Goal: Task Accomplishment & Management: Complete application form

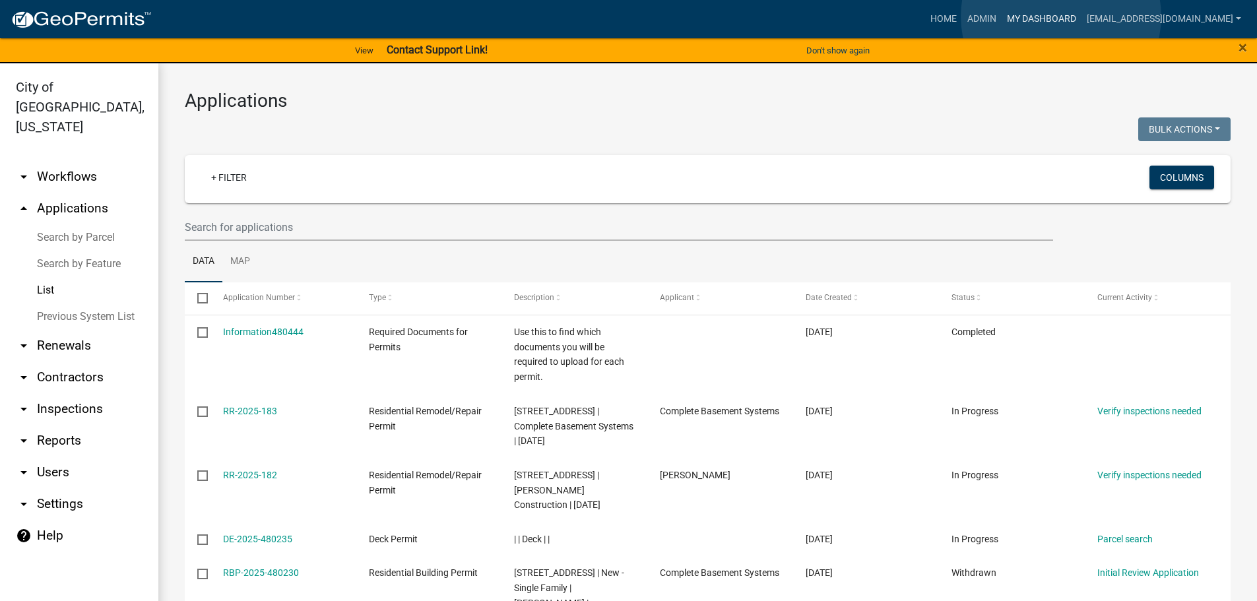
click at [1061, 16] on link "My Dashboard" at bounding box center [1041, 19] width 80 height 25
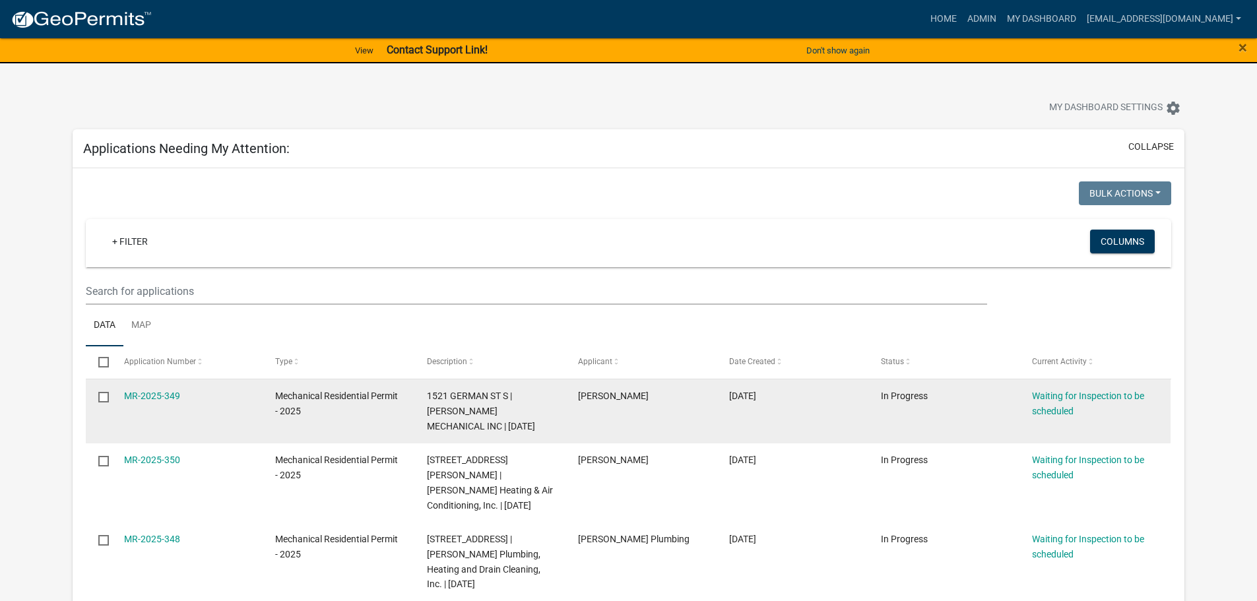
scroll to position [66, 0]
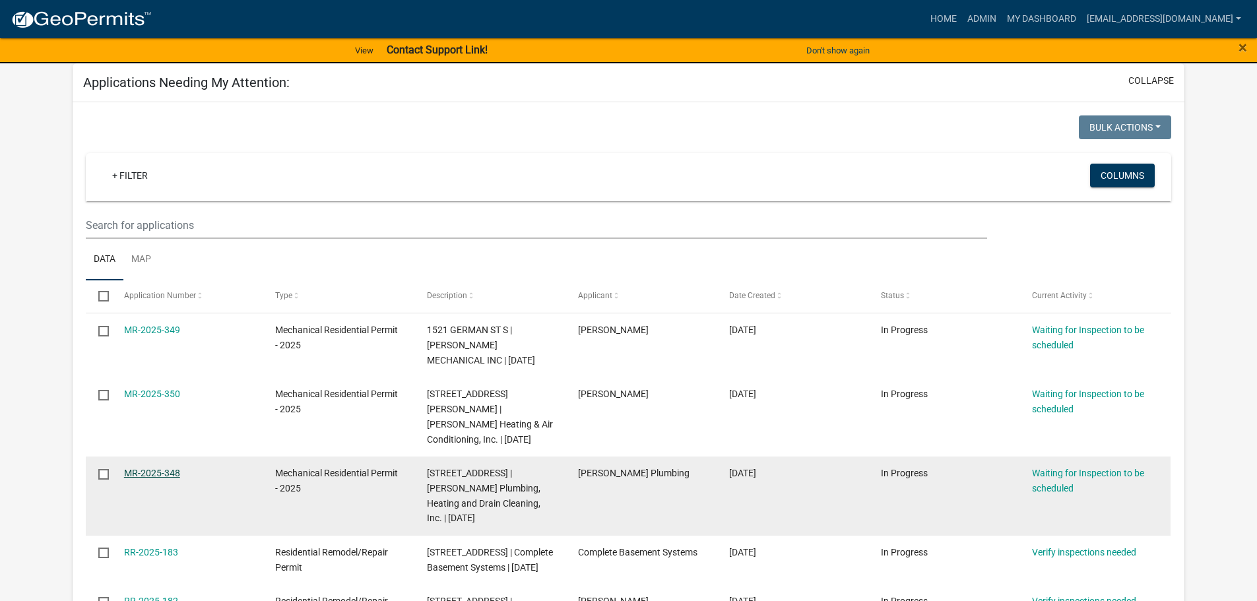
click at [155, 468] on link "MR-2025-348" at bounding box center [152, 473] width 56 height 11
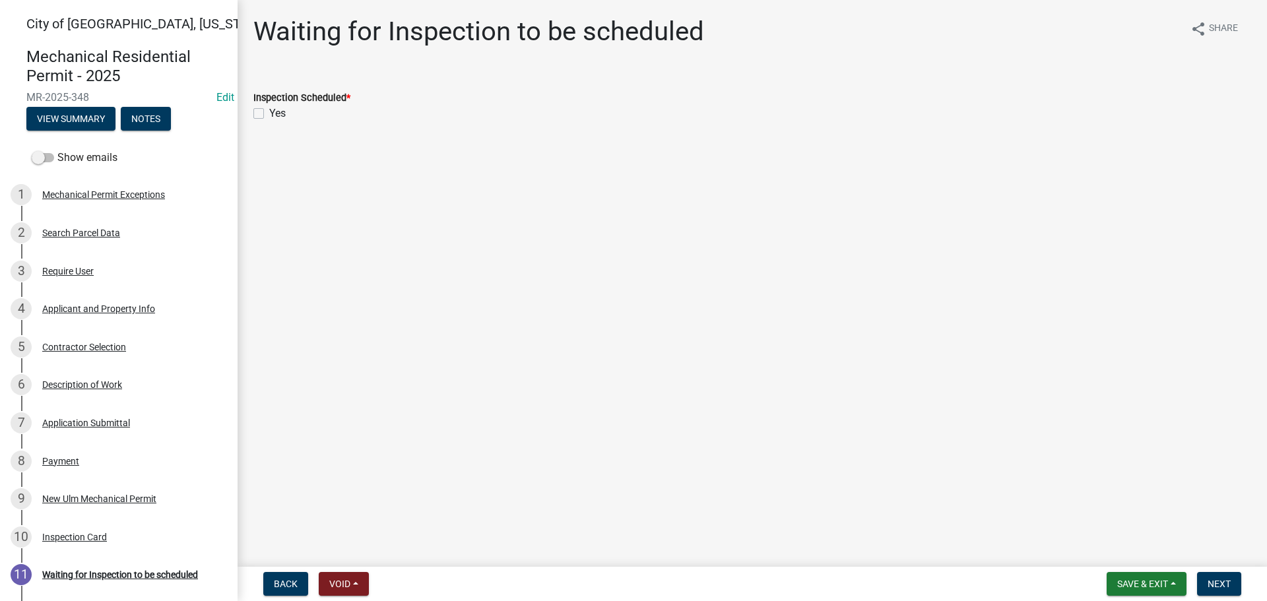
drag, startPoint x: 253, startPoint y: 112, endPoint x: 249, endPoint y: 122, distance: 10.9
click at [269, 112] on label "Yes" at bounding box center [277, 114] width 16 height 16
click at [269, 112] on input "Yes" at bounding box center [273, 110] width 9 height 9
checkbox input "true"
click at [1219, 590] on button "Next" at bounding box center [1219, 584] width 44 height 24
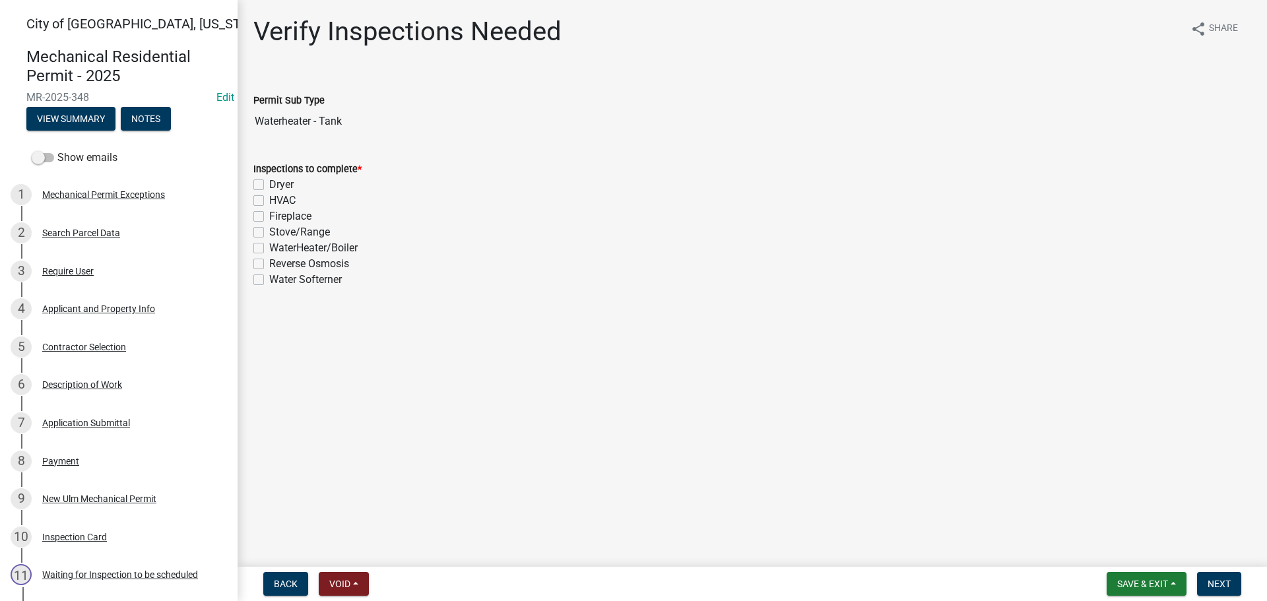
click at [261, 242] on div "WaterHeater/Boiler" at bounding box center [751, 248] width 997 height 16
click at [269, 249] on label "WaterHeater/Boiler" at bounding box center [313, 248] width 88 height 16
click at [269, 249] on input "WaterHeater/Boiler" at bounding box center [273, 244] width 9 height 9
checkbox input "true"
checkbox input "false"
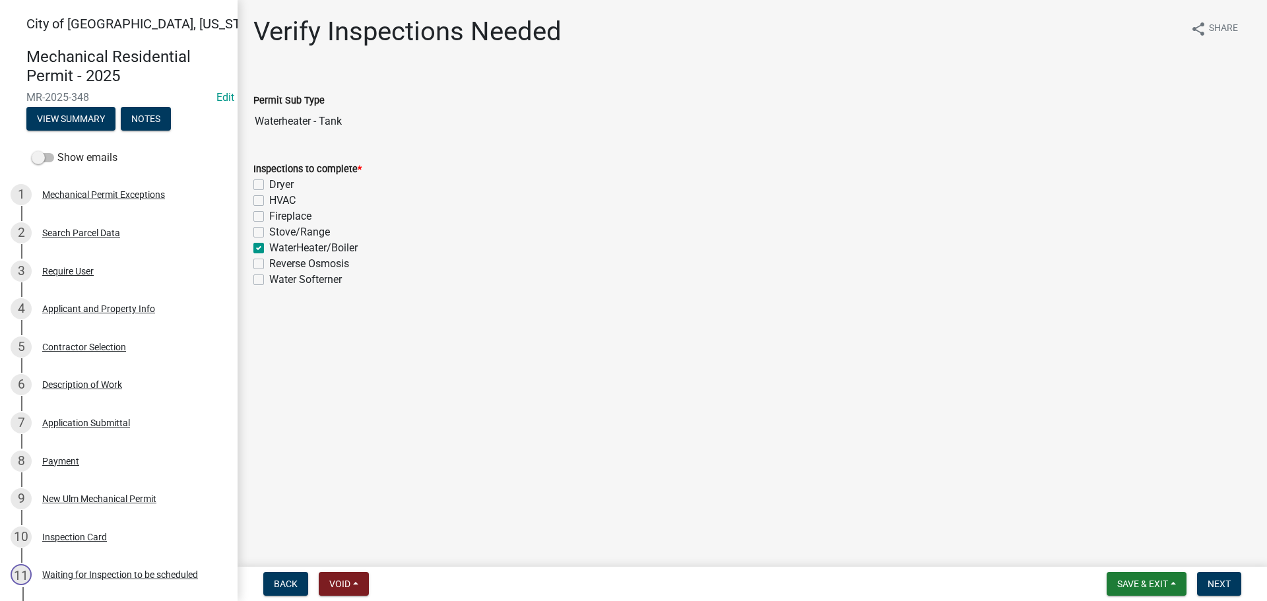
checkbox input "false"
checkbox input "true"
checkbox input "false"
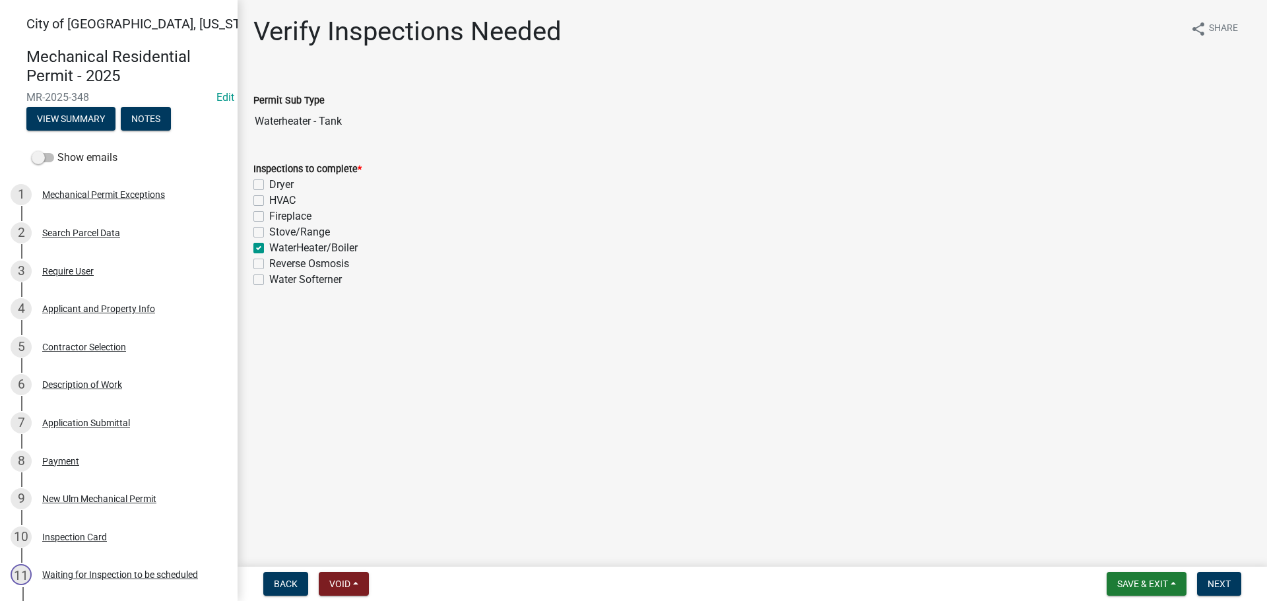
checkbox input "false"
click at [1204, 578] on button "Next" at bounding box center [1219, 584] width 44 height 24
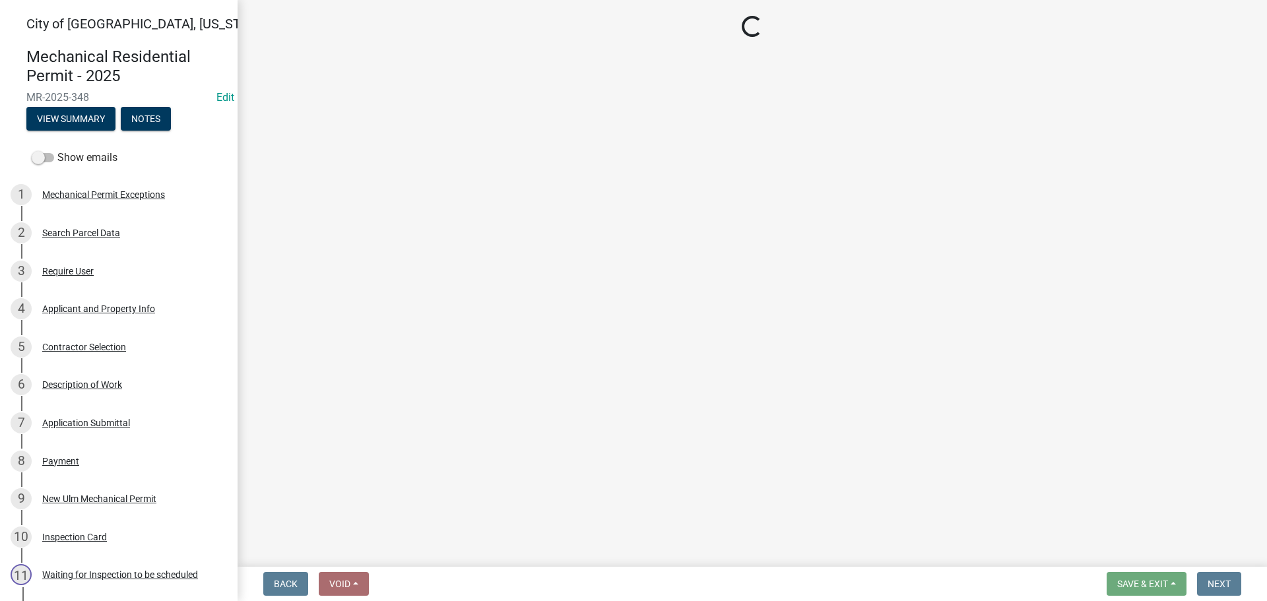
select select "805d55ac-e238-4e04-8f8e-acc067f36c3e"
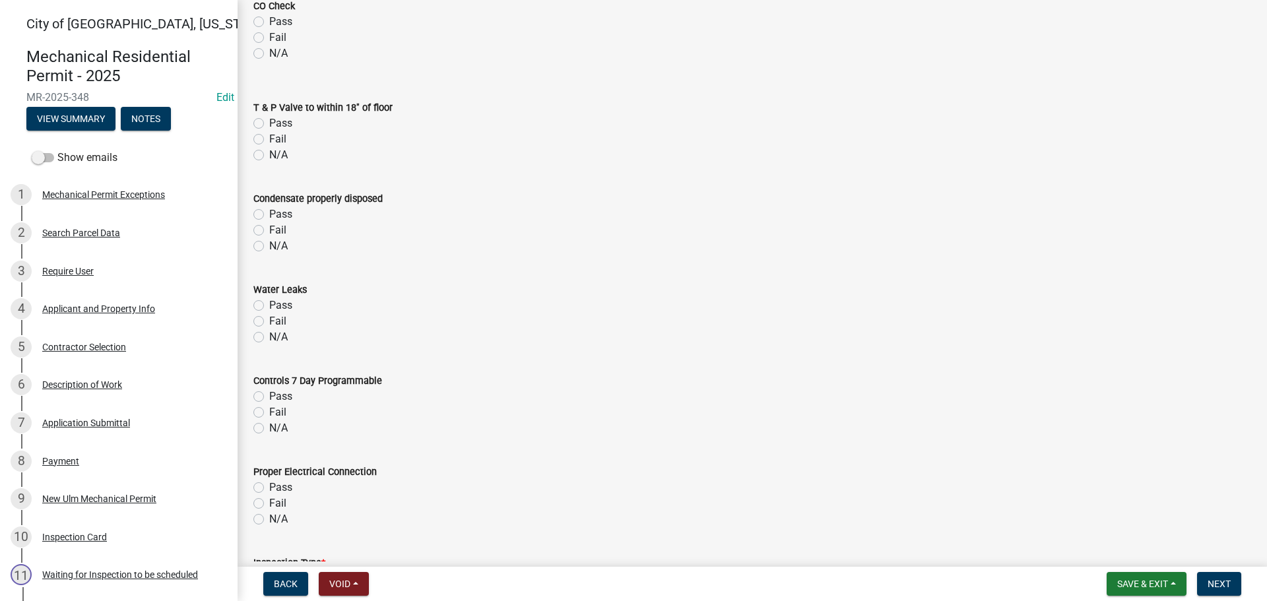
scroll to position [1056, 0]
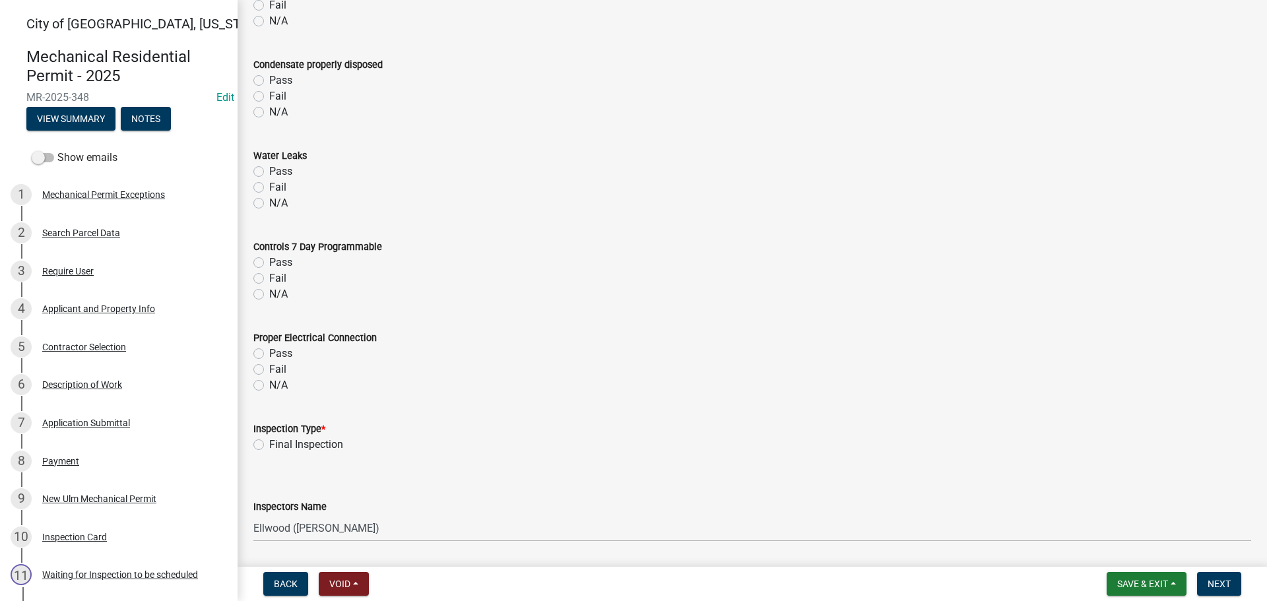
click at [269, 442] on label "Final Inspection" at bounding box center [306, 445] width 74 height 16
click at [269, 442] on input "Final Inspection" at bounding box center [273, 441] width 9 height 9
radio input "true"
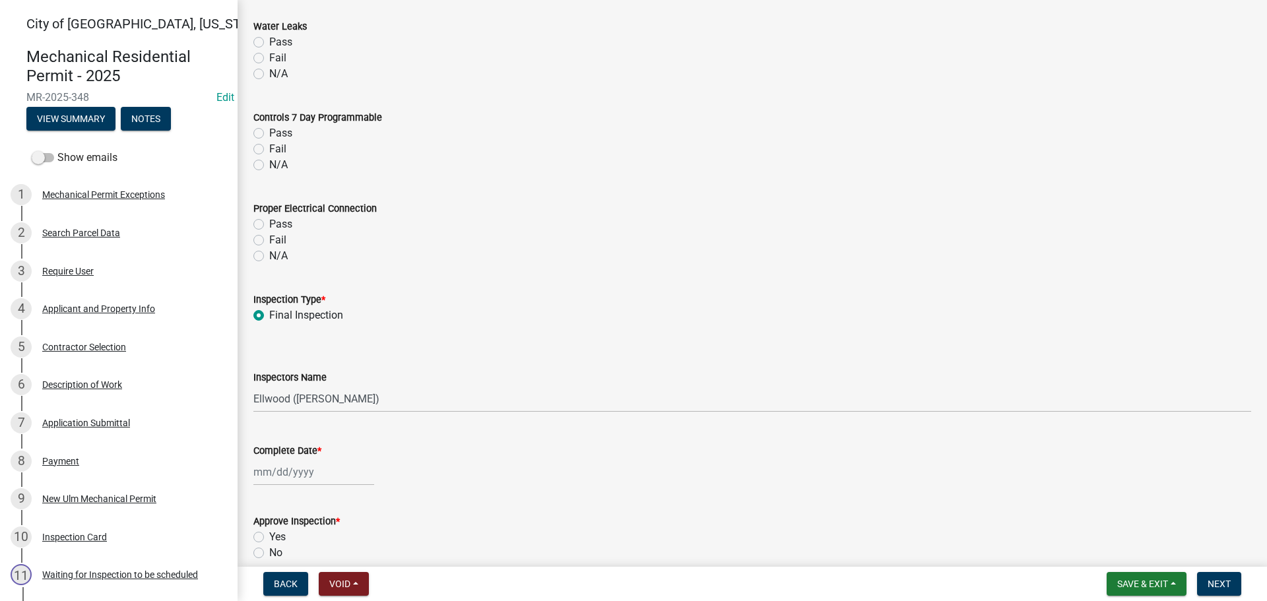
scroll to position [1187, 0]
click at [292, 398] on select "Select Item... [PERSON_NAME] ([PERSON_NAME] - City of [GEOGRAPHIC_DATA]) [GEOGR…" at bounding box center [751, 396] width 997 height 27
select select "cd72df13-1819-4c17-818e-bd68a66556fb"
click at [253, 383] on select "Select Item... [PERSON_NAME] ([PERSON_NAME] - City of [GEOGRAPHIC_DATA]) [GEOGR…" at bounding box center [751, 396] width 997 height 27
click at [274, 473] on div at bounding box center [313, 469] width 121 height 27
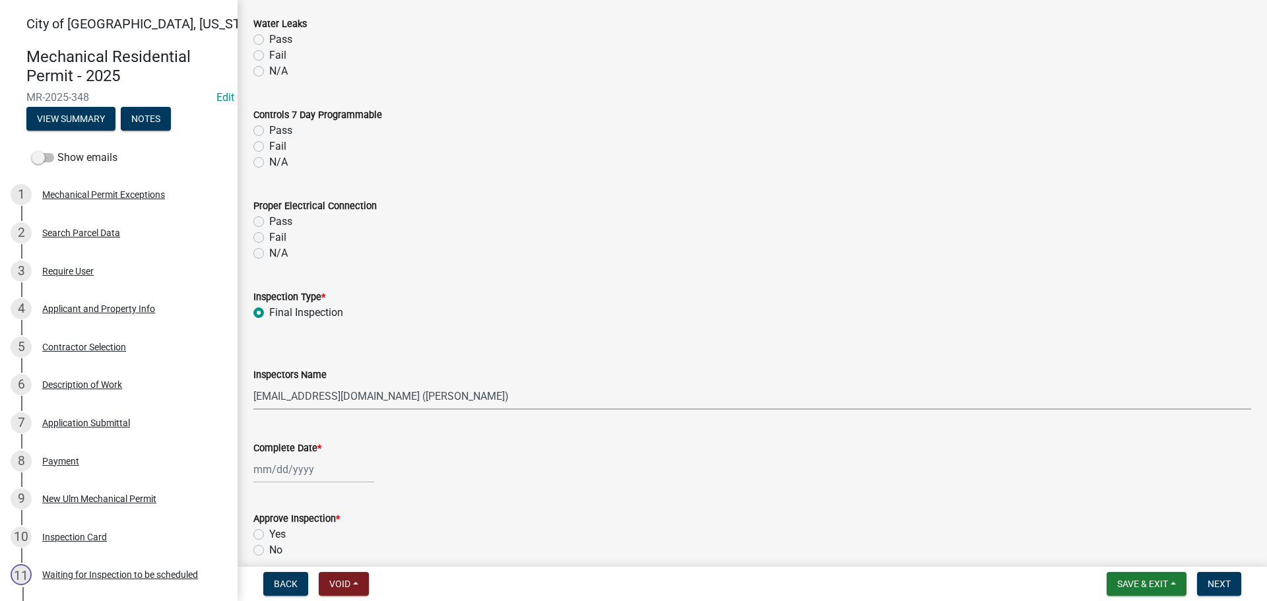
select select "9"
select select "2025"
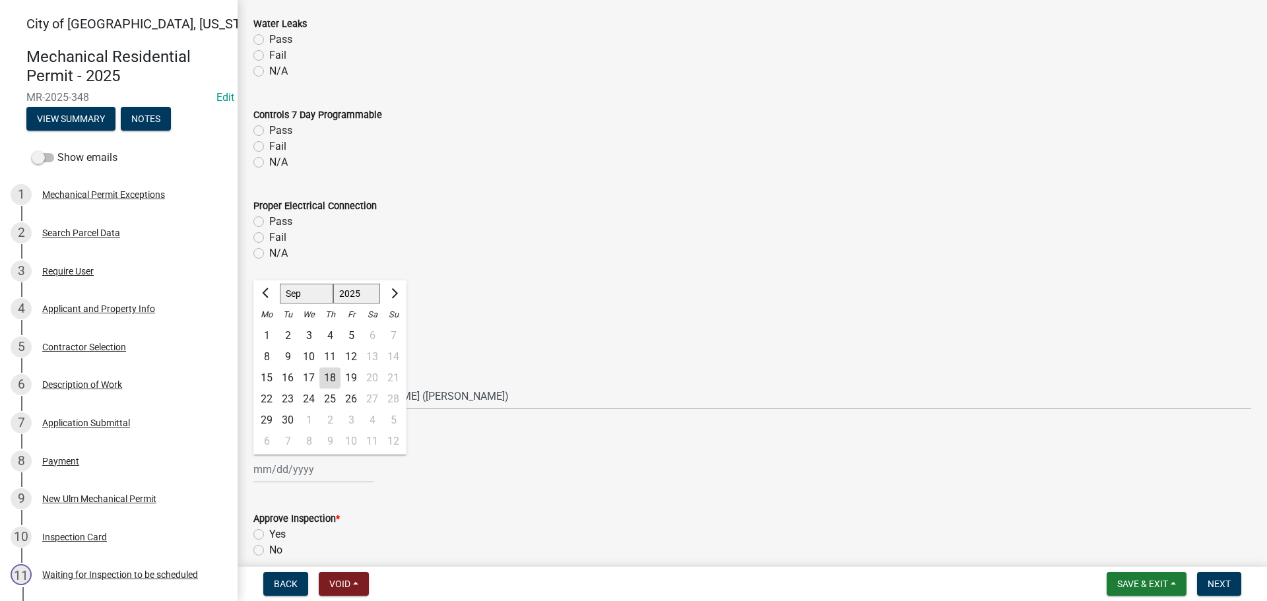
click at [324, 380] on div "18" at bounding box center [329, 377] width 21 height 21
type input "[DATE]"
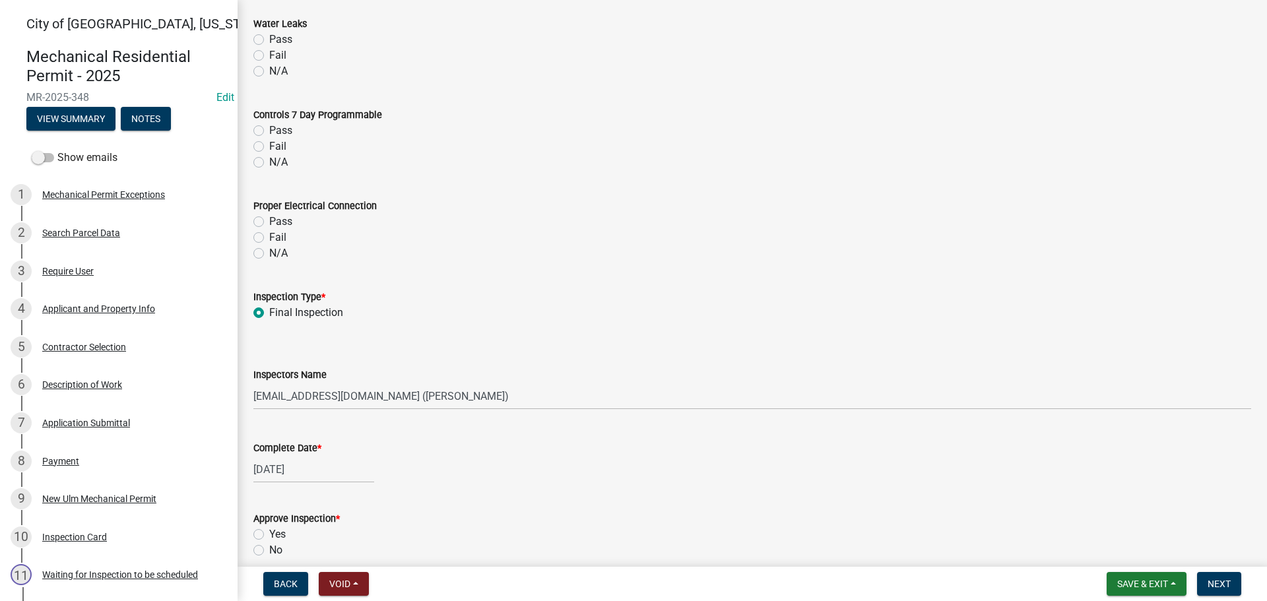
click at [269, 538] on label "Yes" at bounding box center [277, 534] width 16 height 16
click at [269, 535] on input "Yes" at bounding box center [273, 530] width 9 height 9
radio input "true"
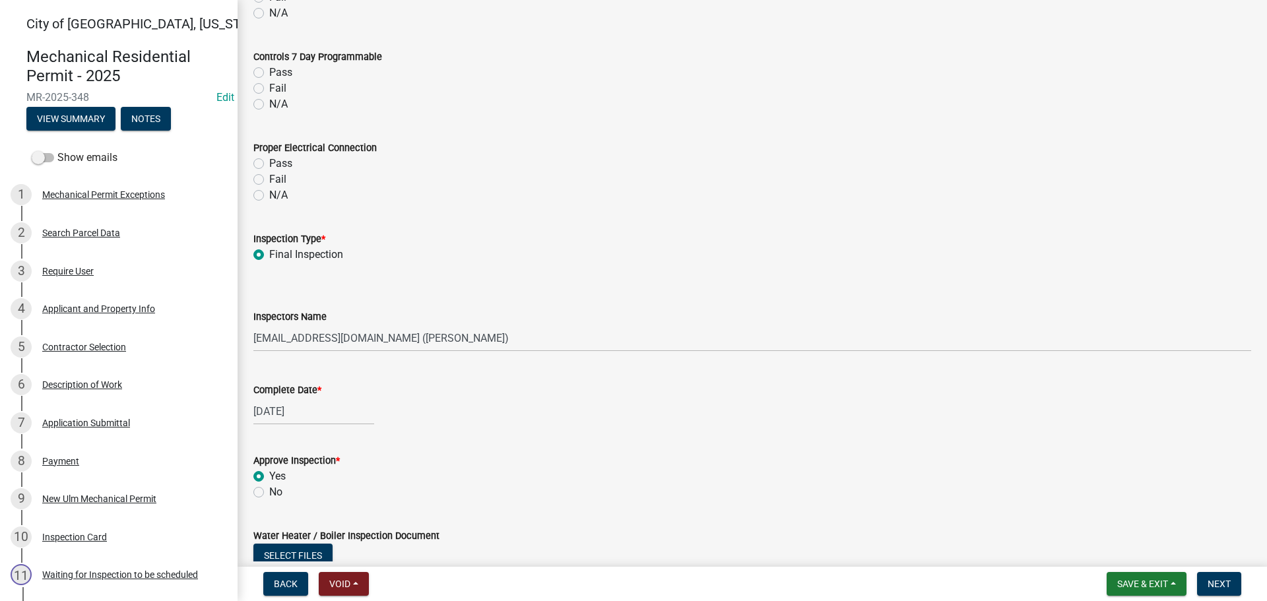
scroll to position [1436, 0]
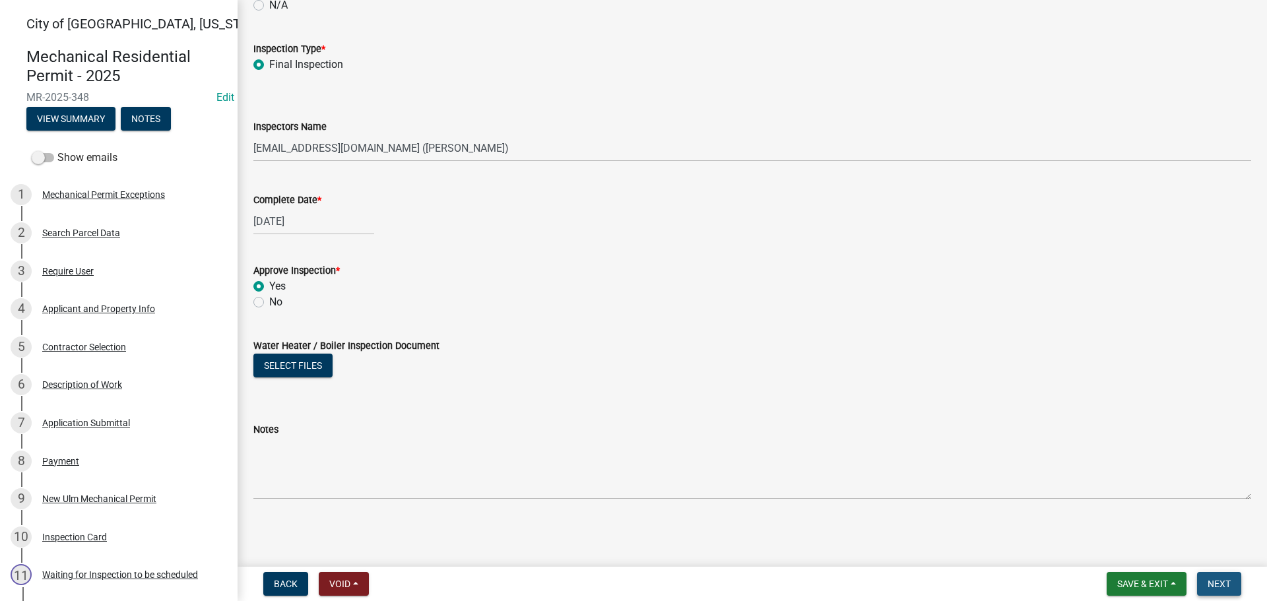
click at [1224, 579] on span "Next" at bounding box center [1218, 584] width 23 height 11
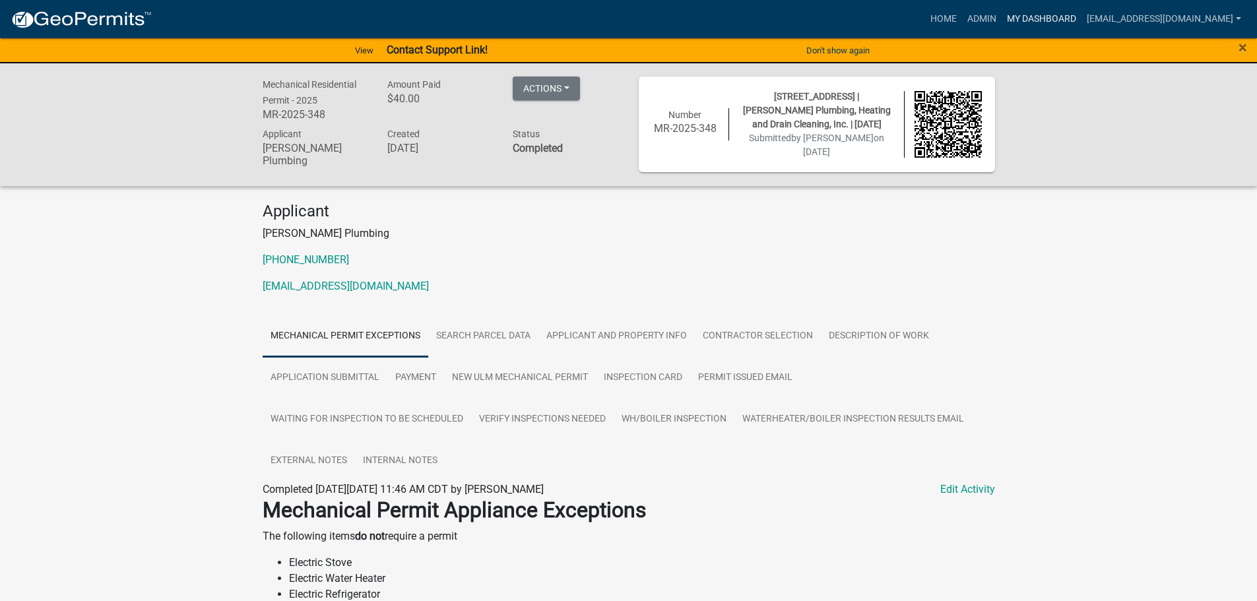
click at [1063, 19] on link "My Dashboard" at bounding box center [1041, 19] width 80 height 25
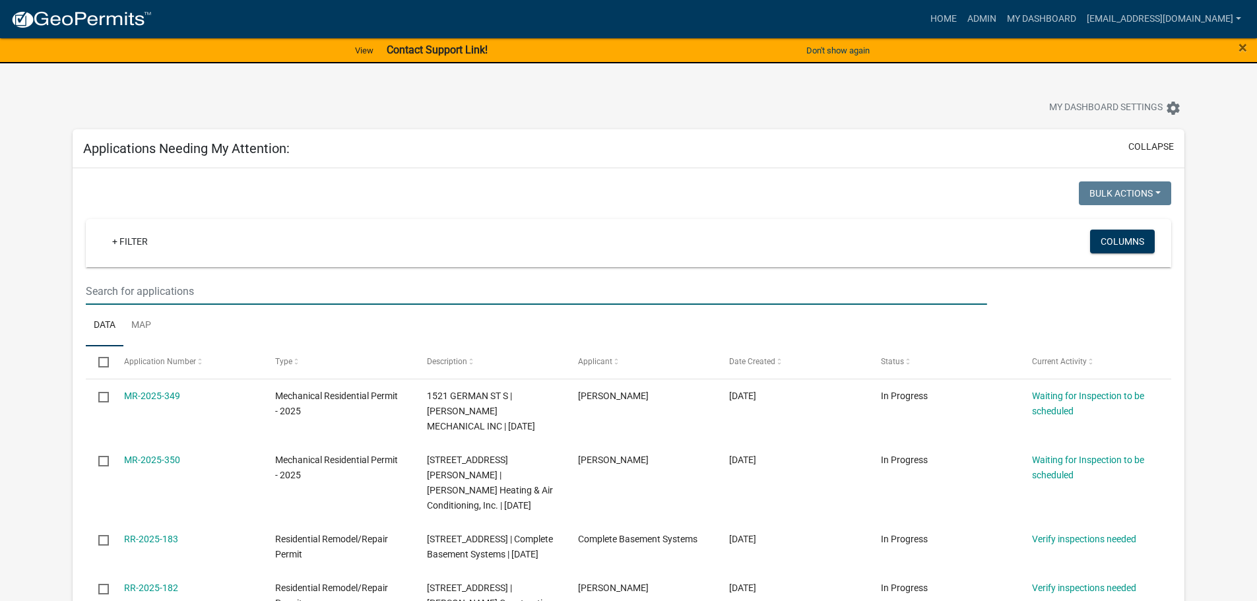
click at [129, 284] on input "text" at bounding box center [536, 291] width 901 height 27
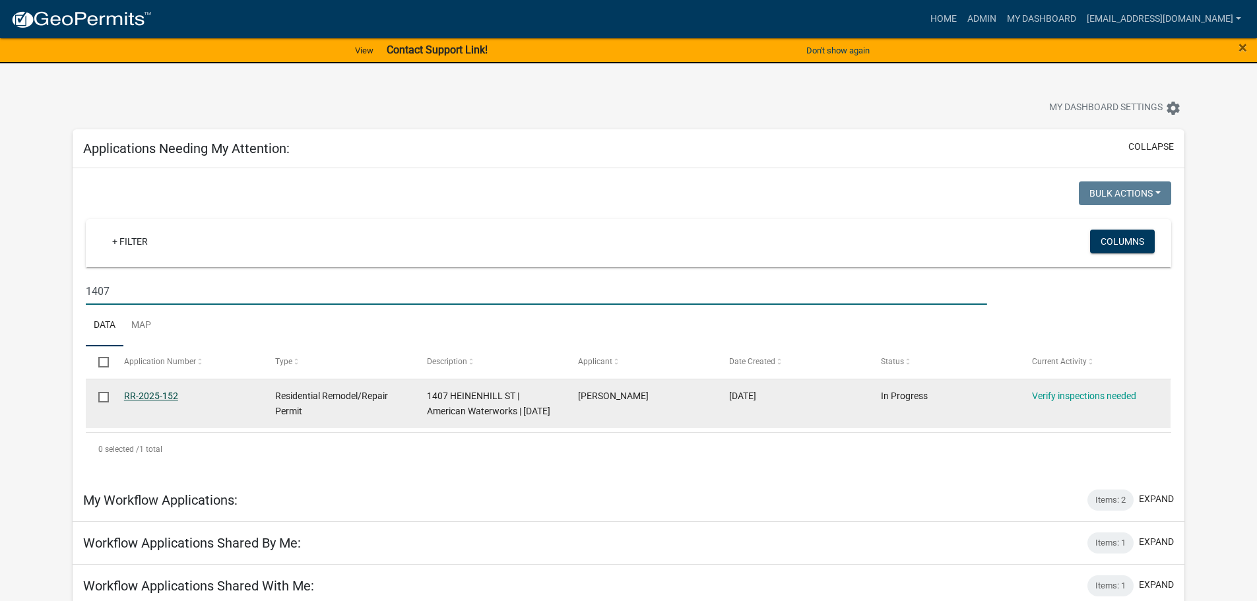
type input "1407"
click at [160, 392] on link "RR-2025-152" at bounding box center [151, 396] width 54 height 11
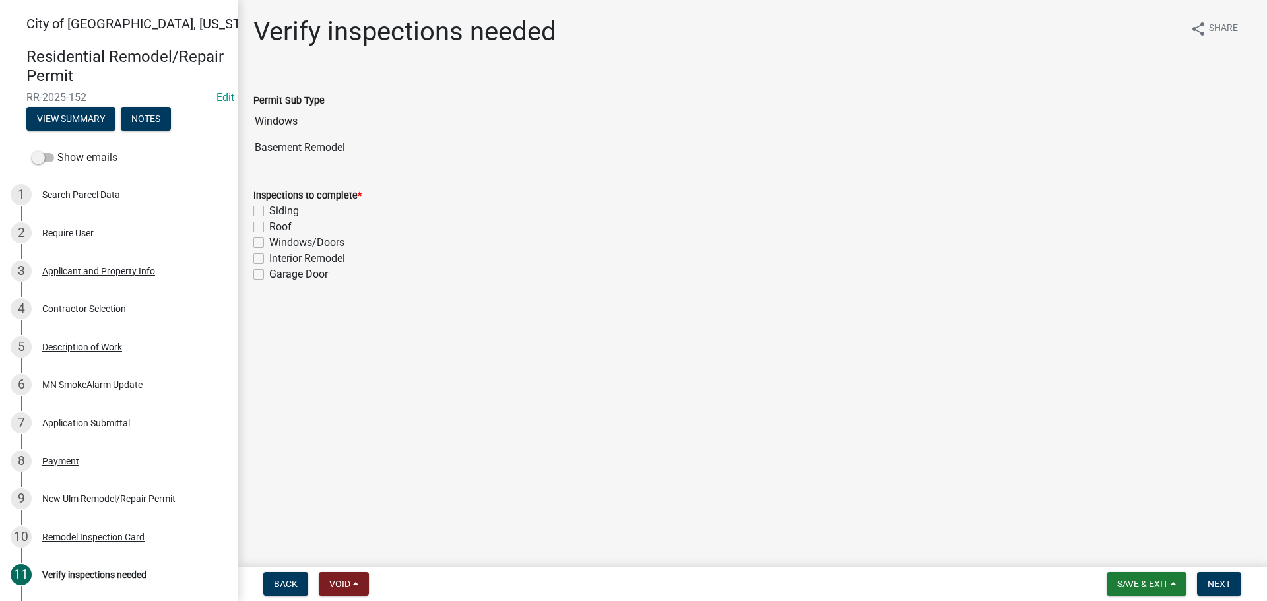
click at [269, 262] on label "Interior Remodel" at bounding box center [307, 259] width 76 height 16
click at [269, 259] on input "Interior Remodel" at bounding box center [273, 255] width 9 height 9
checkbox input "true"
checkbox input "false"
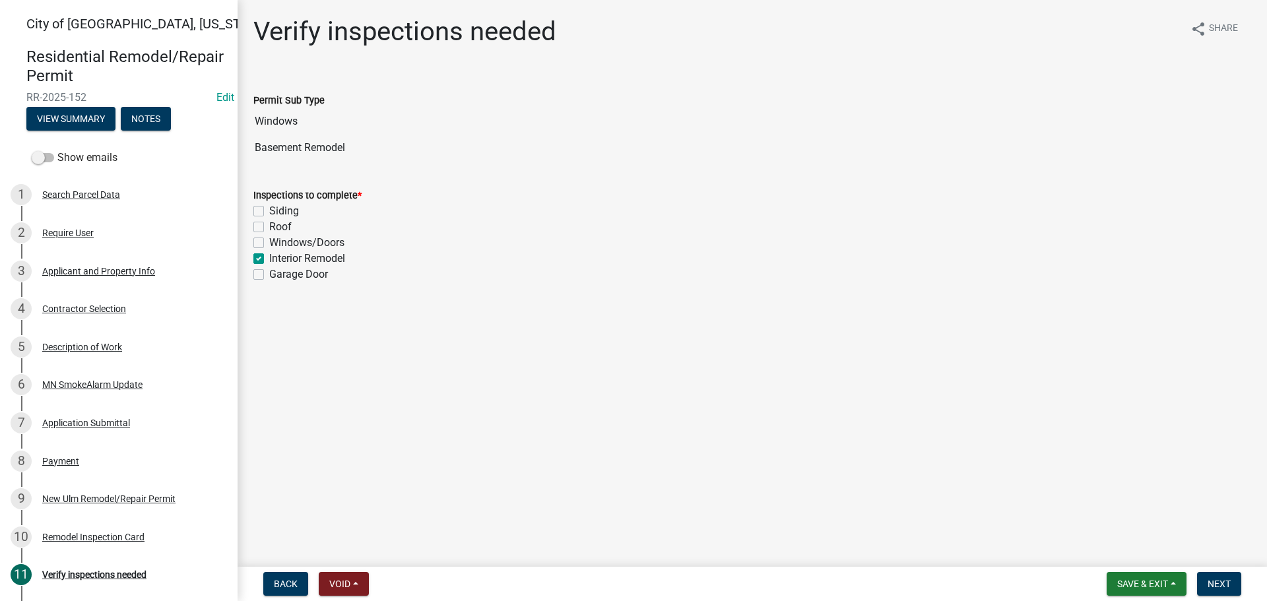
checkbox input "false"
checkbox input "true"
checkbox input "false"
click at [1222, 581] on span "Next" at bounding box center [1218, 584] width 23 height 11
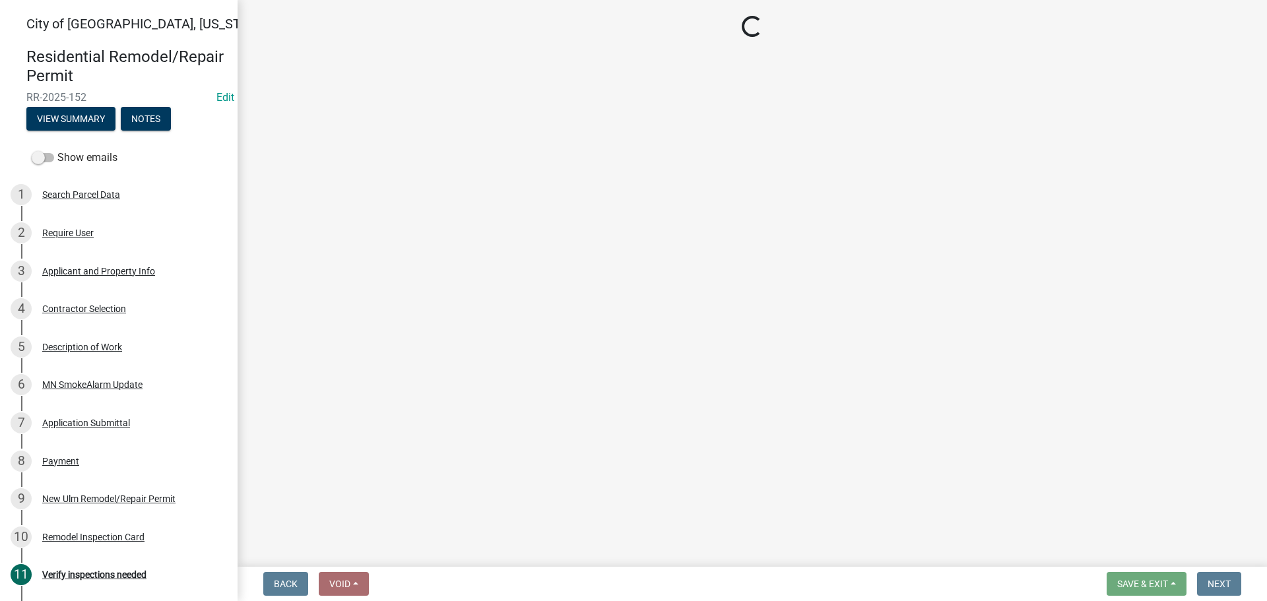
select select "805d55ac-e238-4e04-8f8e-acc067f36c3e"
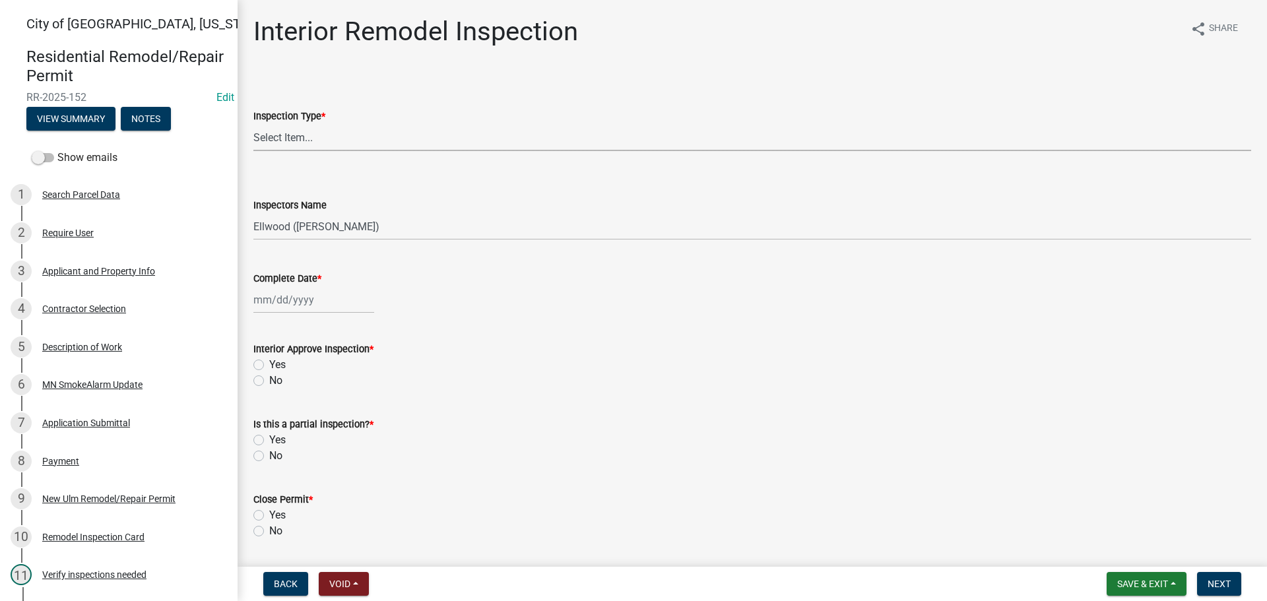
click at [282, 144] on select "Select Item... Plumbing Rough-In Electrical RI Inspection Framing Insulation/Po…" at bounding box center [751, 137] width 997 height 27
click at [253, 124] on select "Select Item... Plumbing Rough-In Electrical RI Inspection Framing Insulation/Po…" at bounding box center [751, 137] width 997 height 27
select select "9e14d630-cffd-4c60-b372-308c1d683d89"
click at [291, 230] on select "Select Item... Ellwood ([PERSON_NAME]) [EMAIL_ADDRESS][DOMAIN_NAME] ([PERSON_NA…" at bounding box center [751, 226] width 997 height 27
select select "cd72df13-1819-4c17-818e-bd68a66556fb"
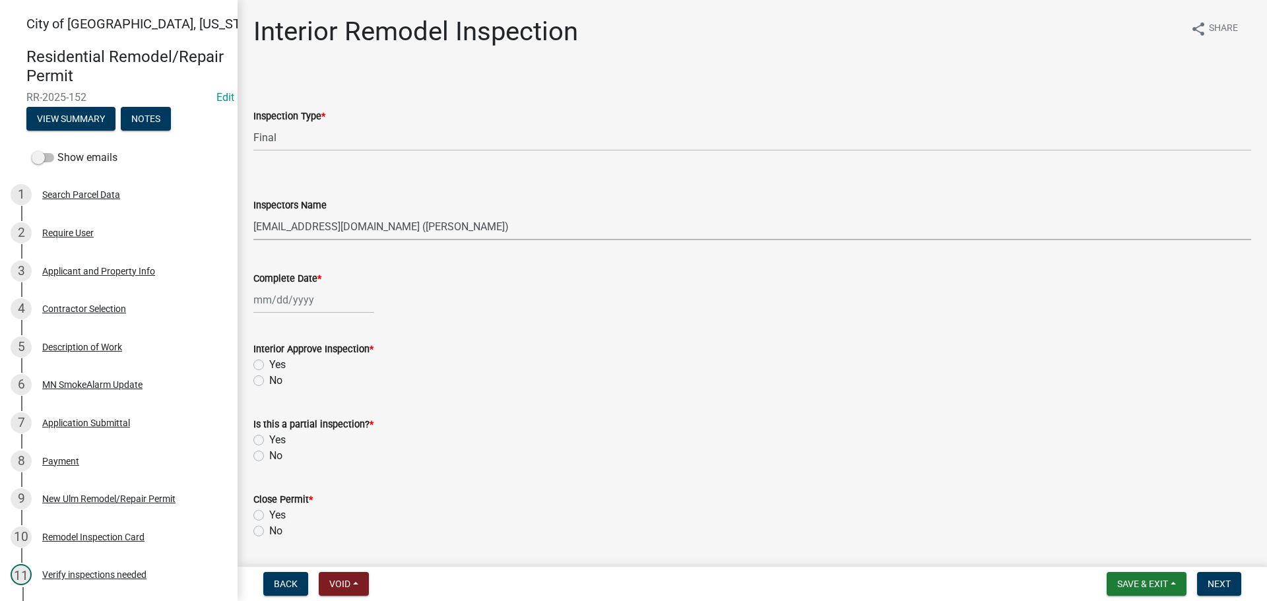
click at [253, 213] on select "Select Item... Ellwood ([PERSON_NAME]) [EMAIL_ADDRESS][DOMAIN_NAME] ([PERSON_NA…" at bounding box center [751, 226] width 997 height 27
select select "9"
select select "2025"
click at [289, 294] on div "[PERSON_NAME] Feb Mar Apr [PERSON_NAME][DATE] Oct Nov [DATE] 1526 1527 1528 152…" at bounding box center [313, 299] width 121 height 27
click at [335, 415] on div "18" at bounding box center [329, 412] width 21 height 21
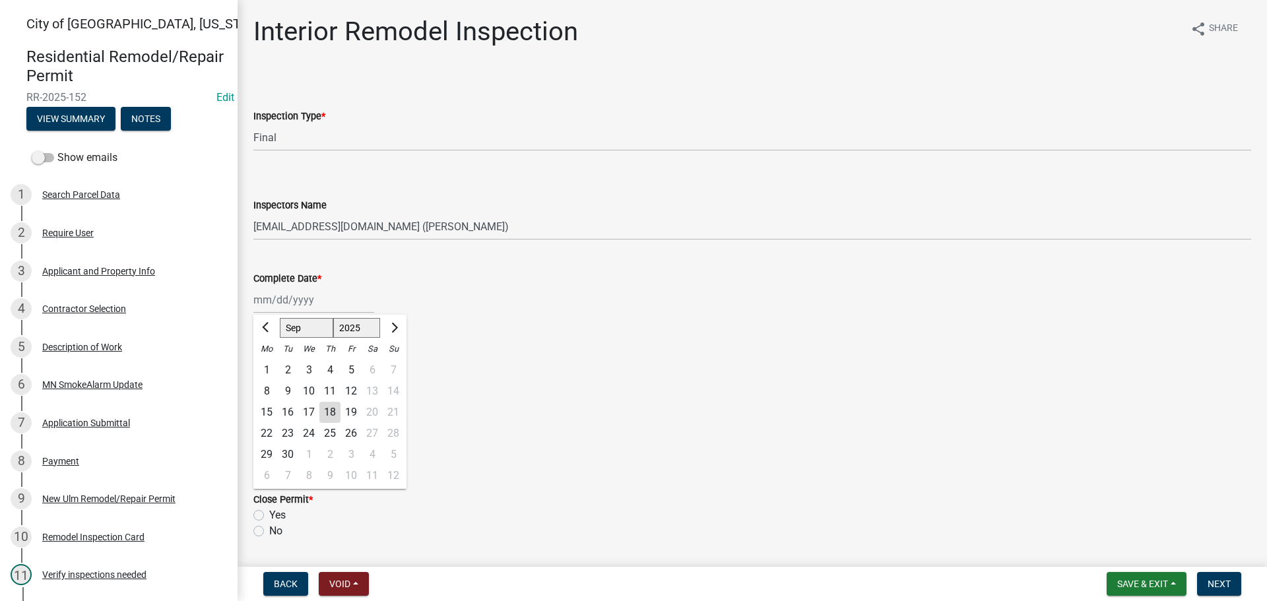
type input "[DATE]"
click at [269, 367] on label "Yes" at bounding box center [277, 365] width 16 height 16
click at [269, 365] on input "Yes" at bounding box center [273, 361] width 9 height 9
radio input "true"
click at [269, 454] on label "No" at bounding box center [275, 456] width 13 height 16
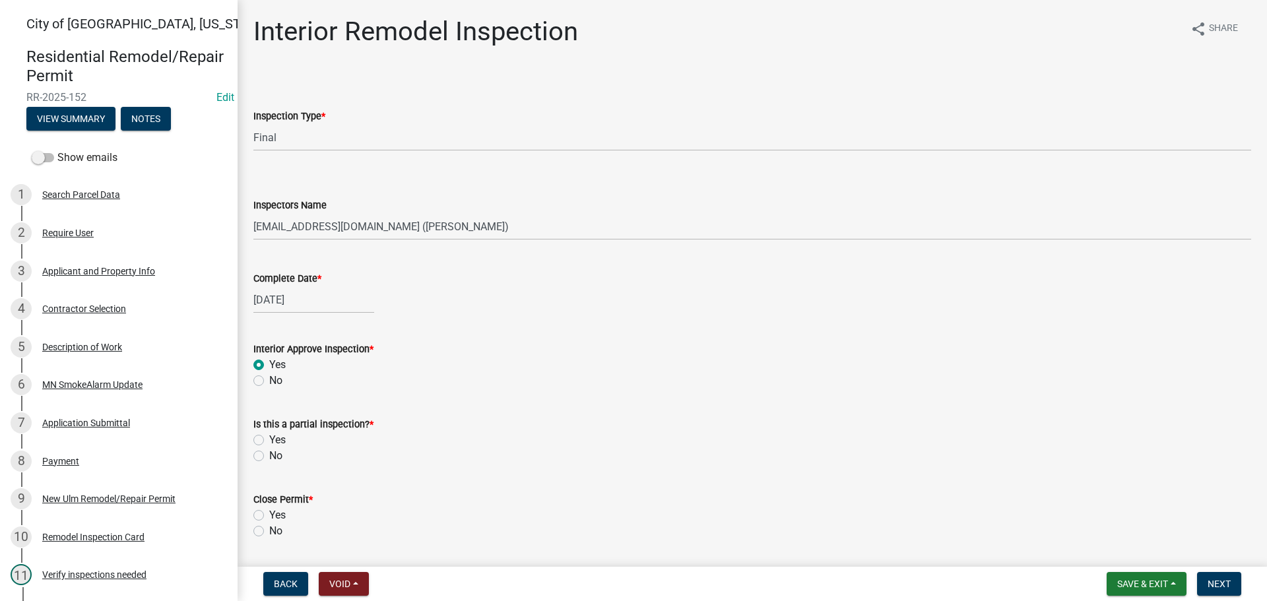
click at [269, 454] on input "No" at bounding box center [273, 452] width 9 height 9
radio input "true"
click at [269, 515] on label "Yes" at bounding box center [277, 515] width 16 height 16
click at [269, 515] on input "Yes" at bounding box center [273, 511] width 9 height 9
radio input "true"
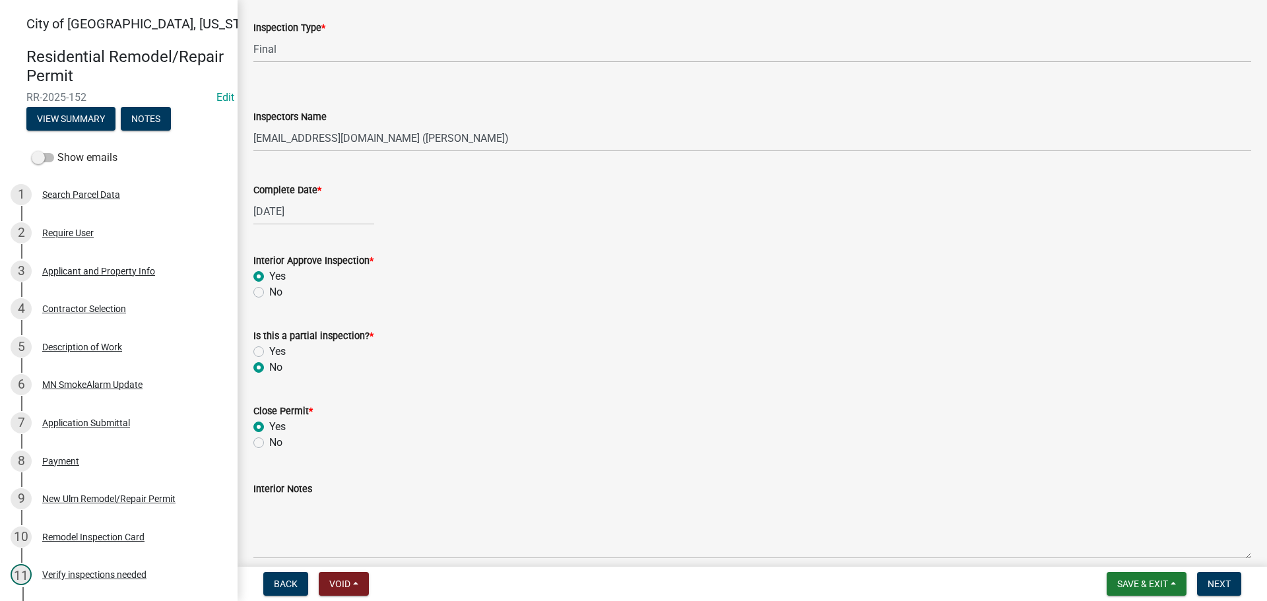
scroll to position [198, 0]
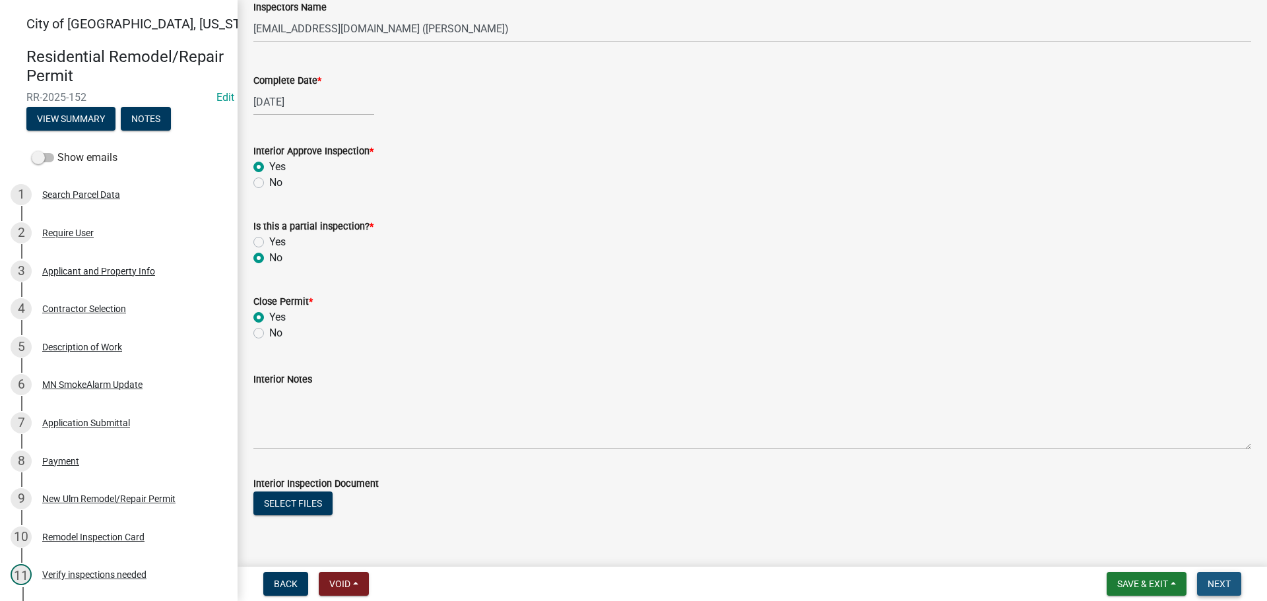
click at [1209, 585] on span "Next" at bounding box center [1218, 584] width 23 height 11
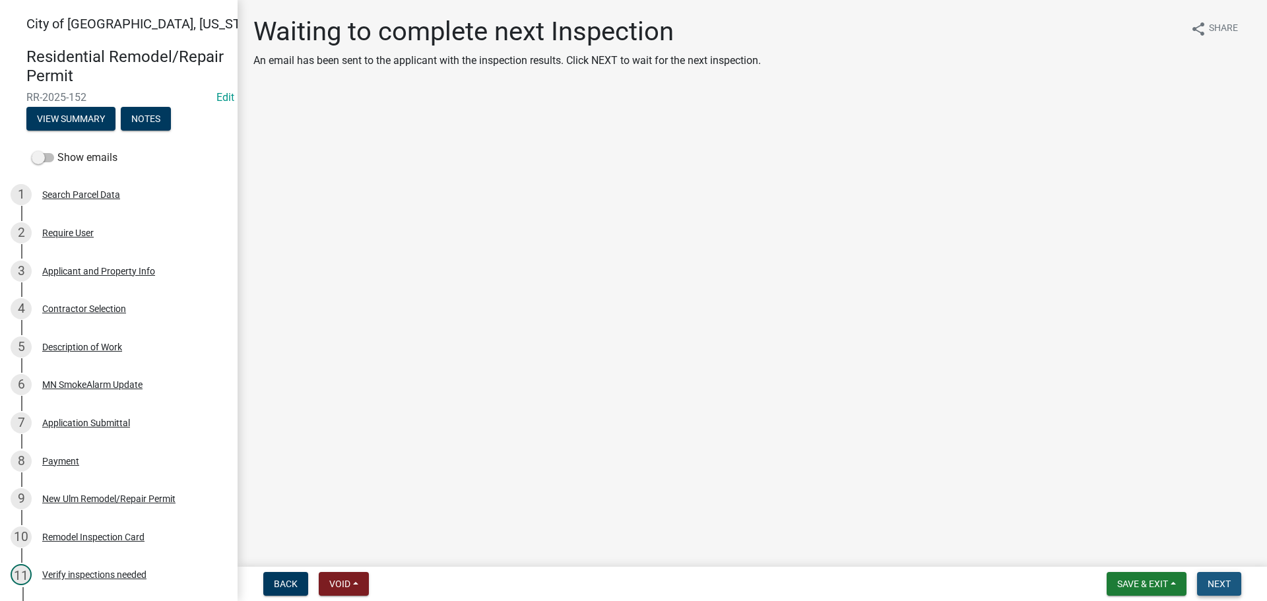
click at [1218, 585] on span "Next" at bounding box center [1218, 584] width 23 height 11
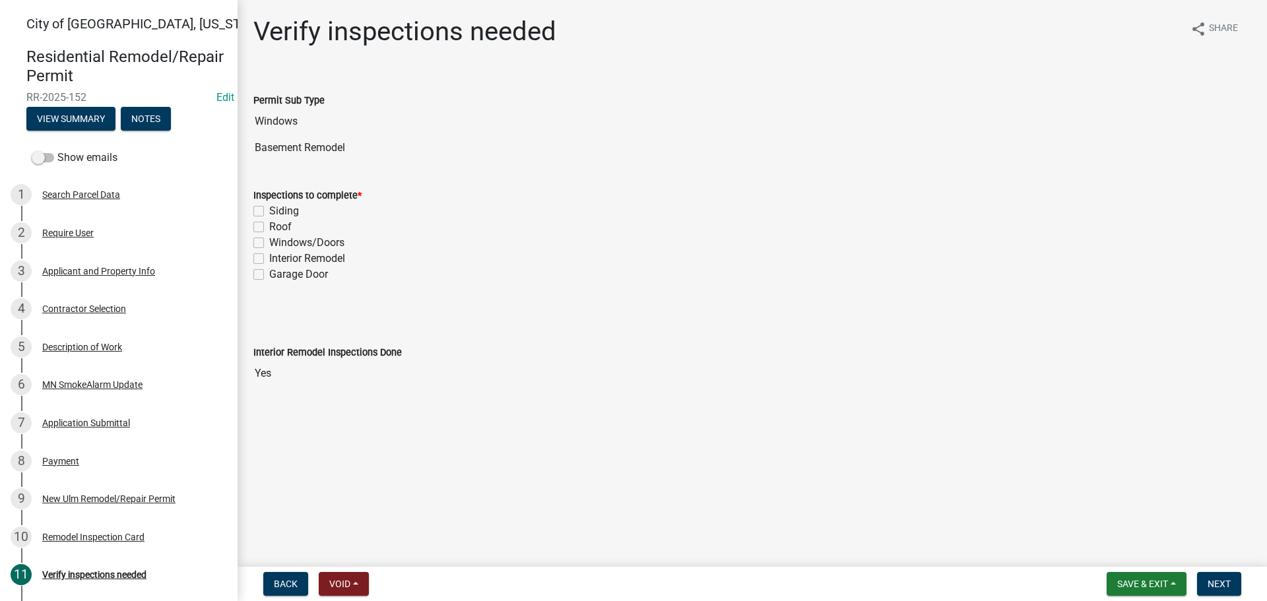
drag, startPoint x: 254, startPoint y: 240, endPoint x: 274, endPoint y: 251, distance: 23.3
click at [269, 240] on label "Windows/Doors" at bounding box center [306, 243] width 75 height 16
click at [269, 240] on input "Windows/Doors" at bounding box center [273, 239] width 9 height 9
checkbox input "true"
checkbox input "false"
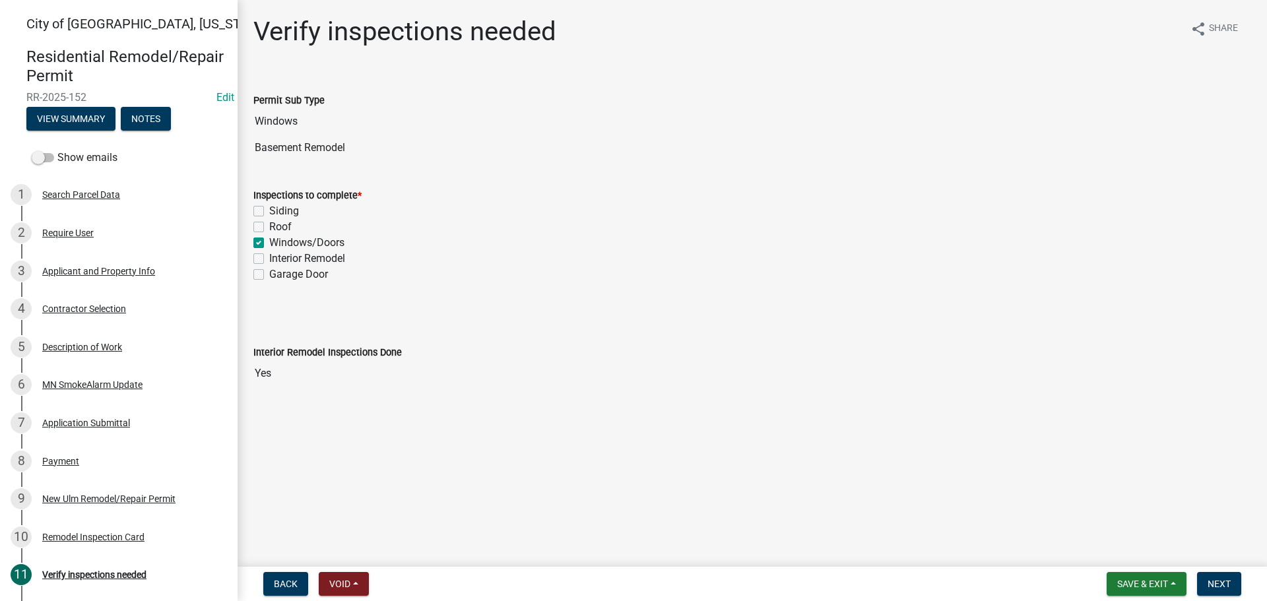
checkbox input "false"
checkbox input "true"
checkbox input "false"
drag, startPoint x: 1204, startPoint y: 583, endPoint x: 1195, endPoint y: 580, distance: 9.2
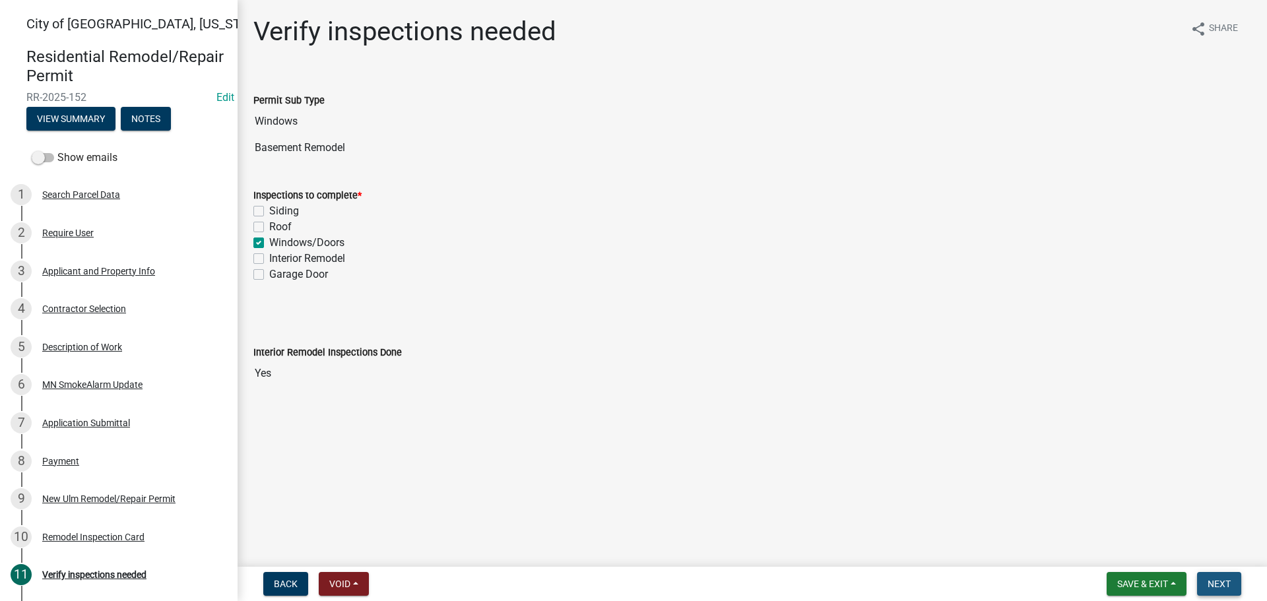
click at [1205, 583] on button "Next" at bounding box center [1219, 584] width 44 height 24
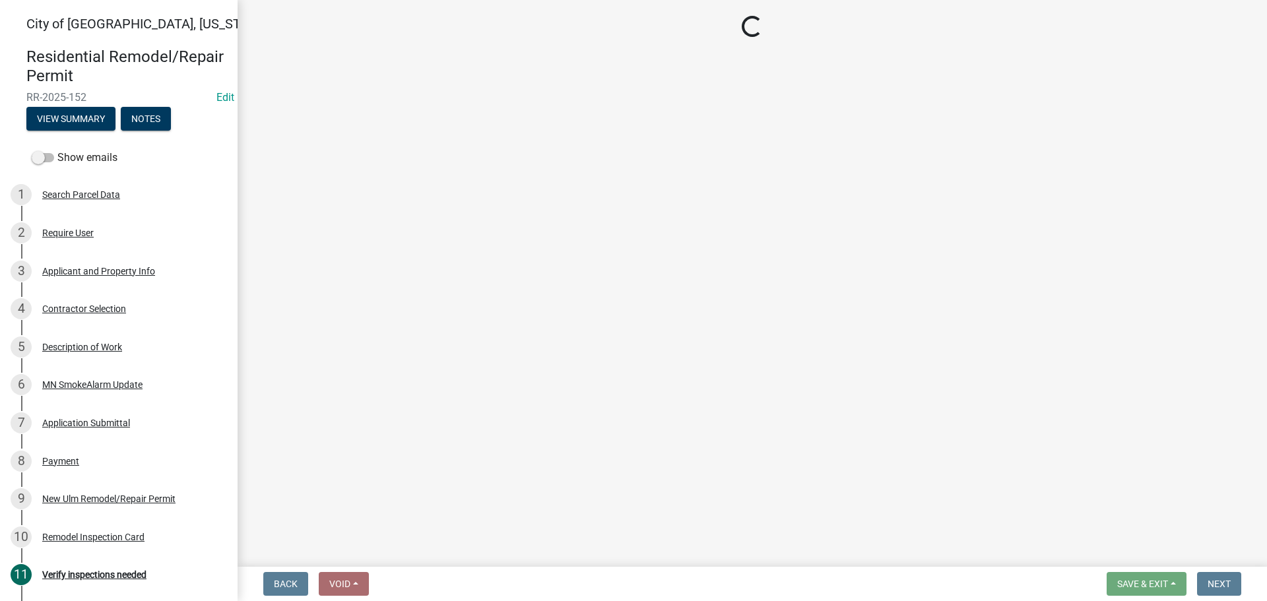
select select "805d55ac-e238-4e04-8f8e-acc067f36c3e"
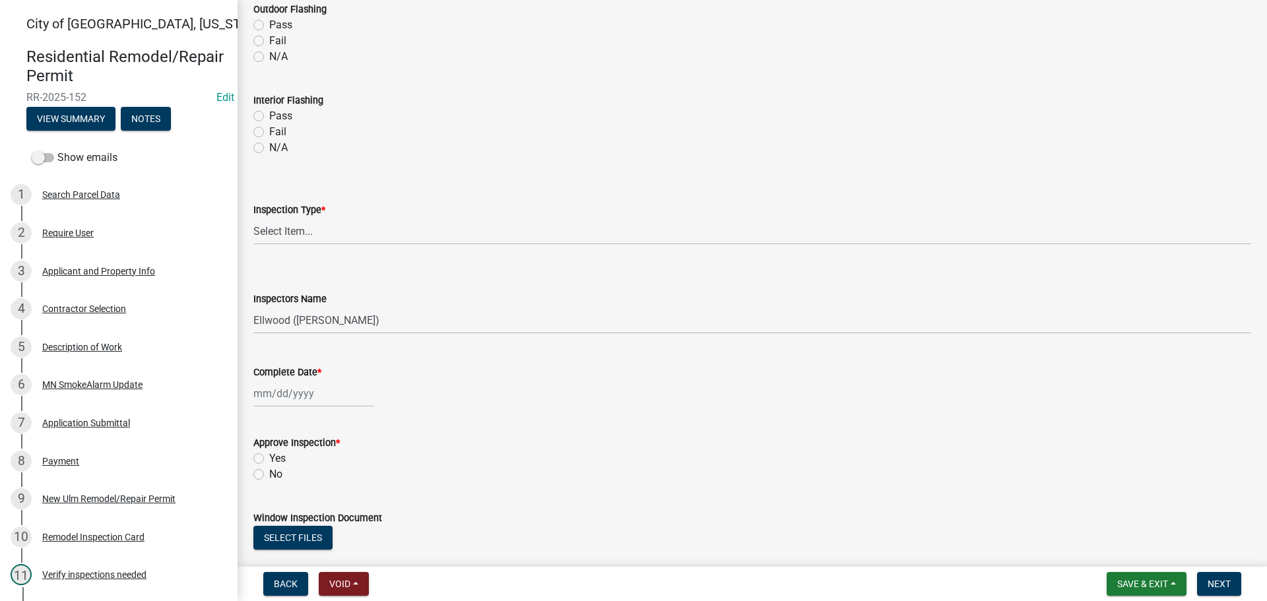
scroll to position [924, 0]
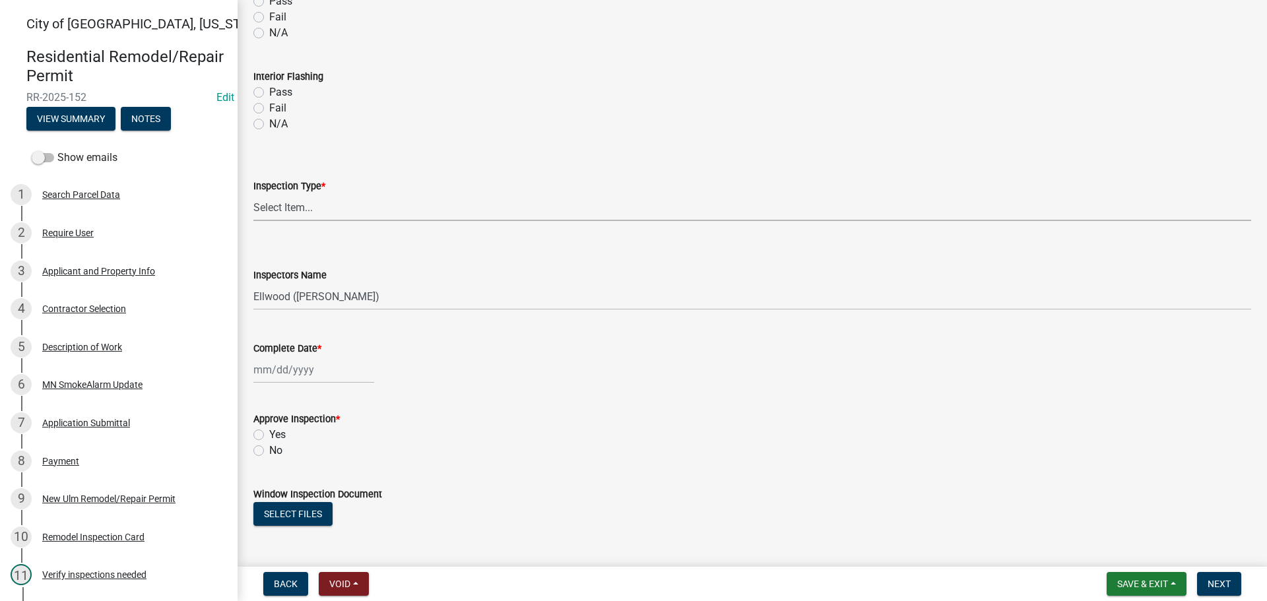
click at [284, 205] on select "Select Item... Final Inspection" at bounding box center [751, 207] width 997 height 27
click at [253, 194] on select "Select Item... Final Inspection" at bounding box center [751, 207] width 997 height 27
select select "5d98f003-6d41-4f8f-970a-1b1d481e433a"
click at [294, 300] on select "Select Item... Ellwood ([PERSON_NAME]) [EMAIL_ADDRESS][DOMAIN_NAME] ([PERSON_NA…" at bounding box center [751, 296] width 997 height 27
select select "cd72df13-1819-4c17-818e-bd68a66556fb"
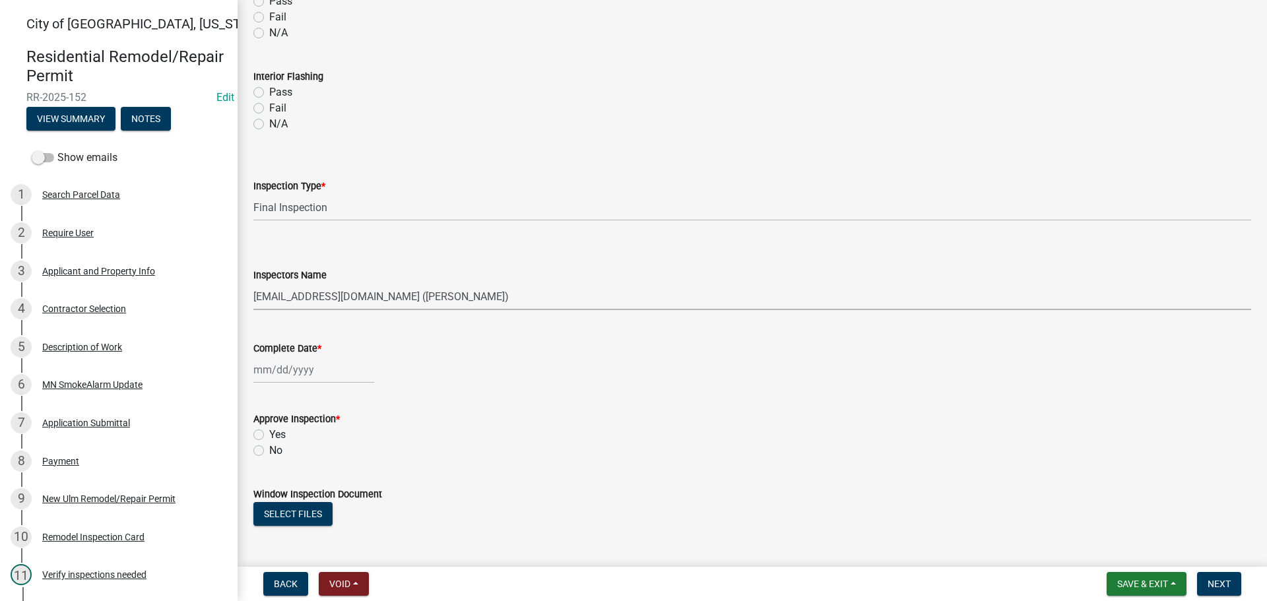
click at [253, 283] on select "Select Item... Ellwood ([PERSON_NAME]) [EMAIL_ADDRESS][DOMAIN_NAME] ([PERSON_NA…" at bounding box center [751, 296] width 997 height 27
select select "9"
select select "2025"
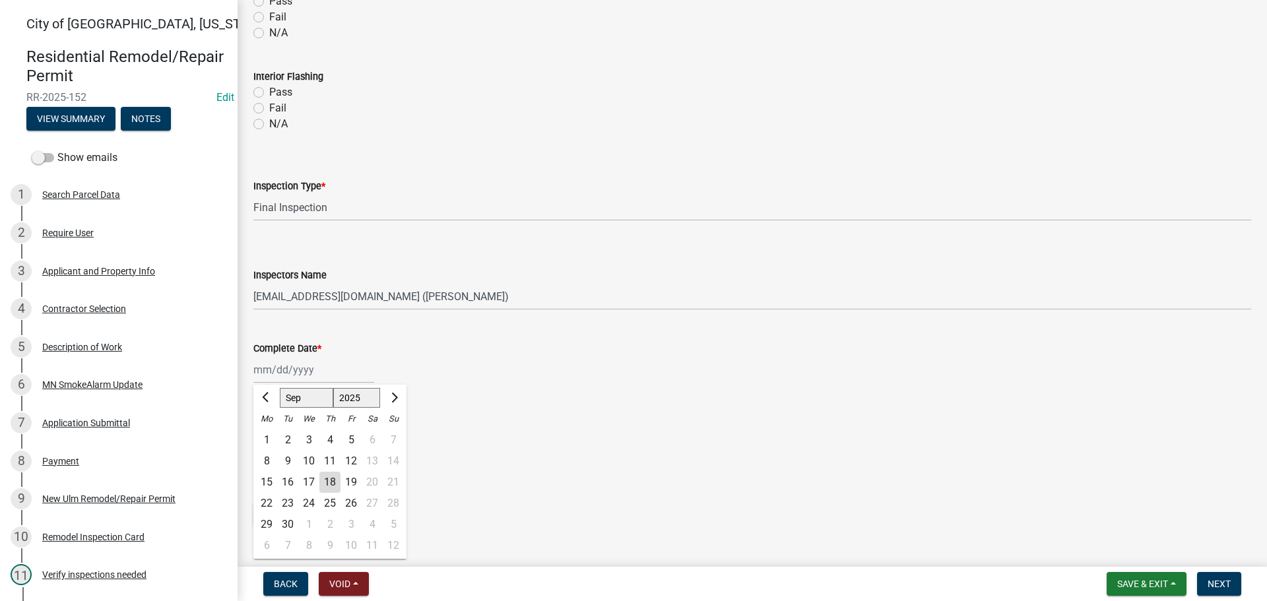
click at [284, 375] on div "[PERSON_NAME] Feb Mar Apr [PERSON_NAME][DATE] Oct Nov [DATE] 1526 1527 1528 152…" at bounding box center [313, 369] width 121 height 27
click at [336, 490] on div "18" at bounding box center [329, 482] width 21 height 21
type input "[DATE]"
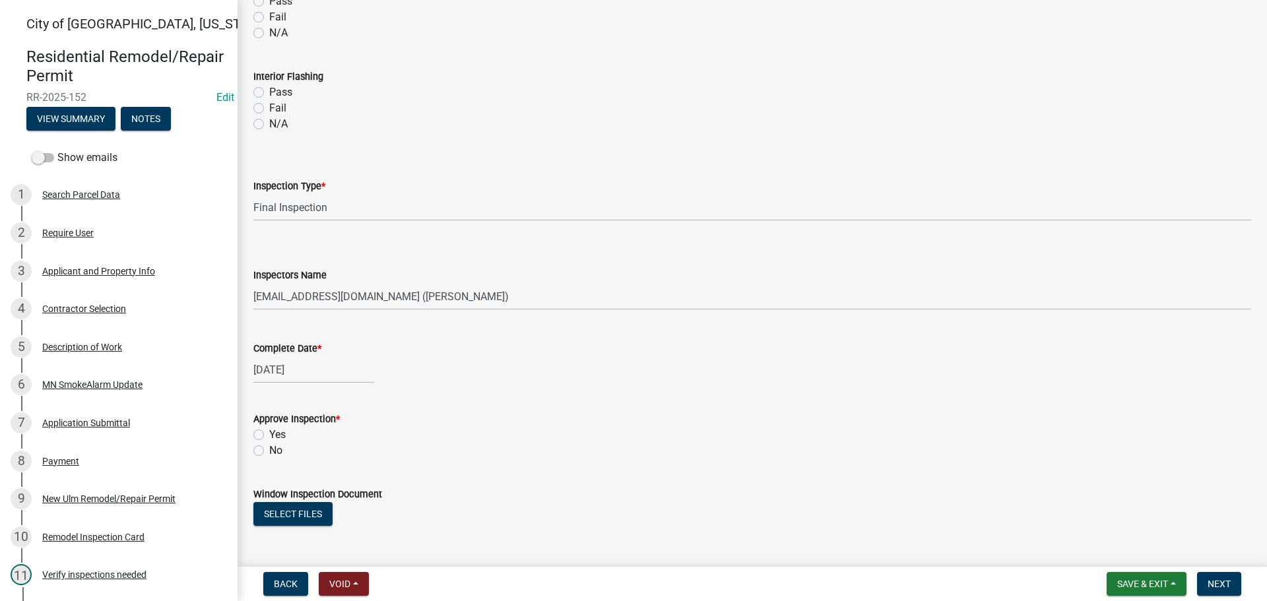
click at [269, 438] on label "Yes" at bounding box center [277, 435] width 16 height 16
click at [269, 435] on input "Yes" at bounding box center [273, 431] width 9 height 9
radio input "true"
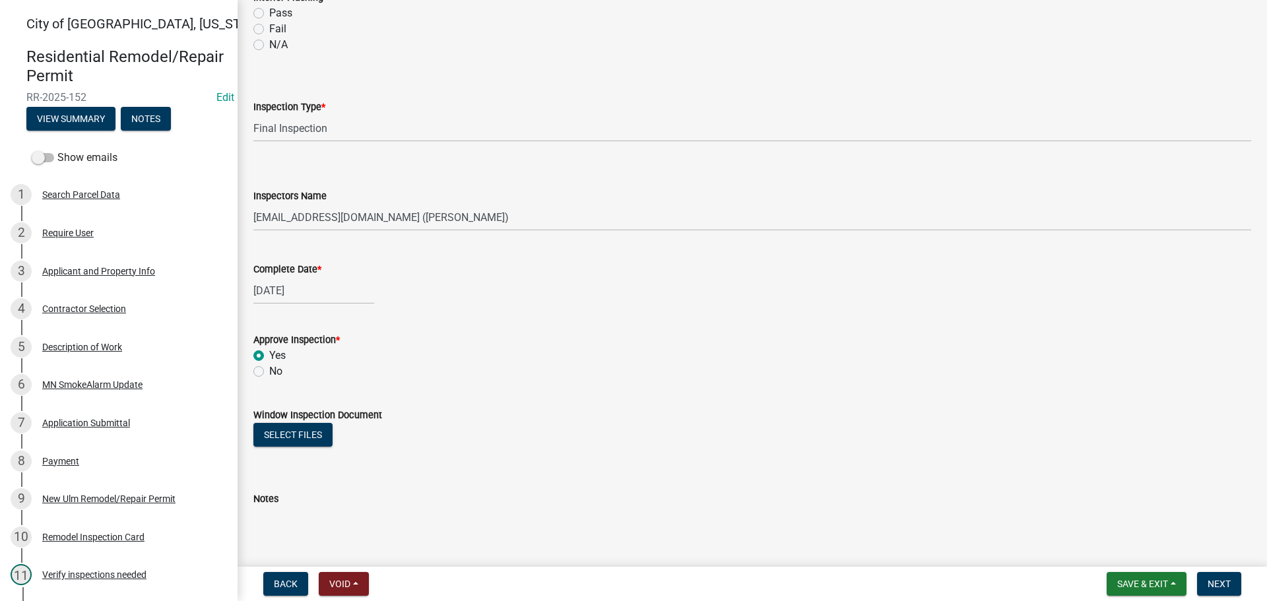
scroll to position [1072, 0]
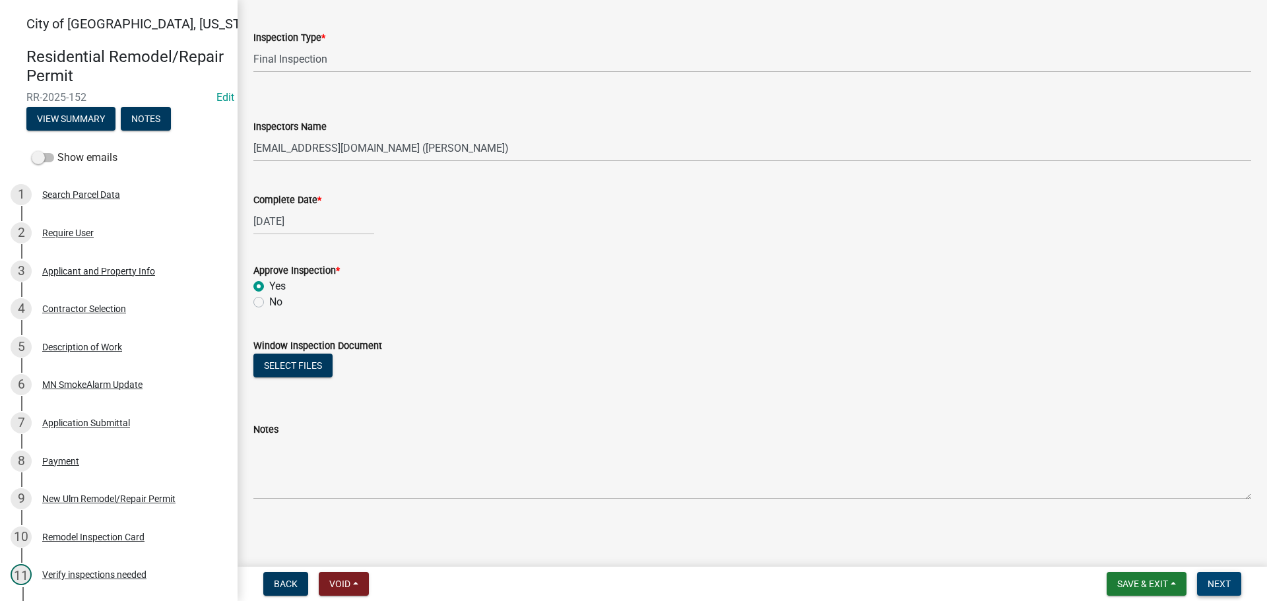
click at [1220, 575] on button "Next" at bounding box center [1219, 584] width 44 height 24
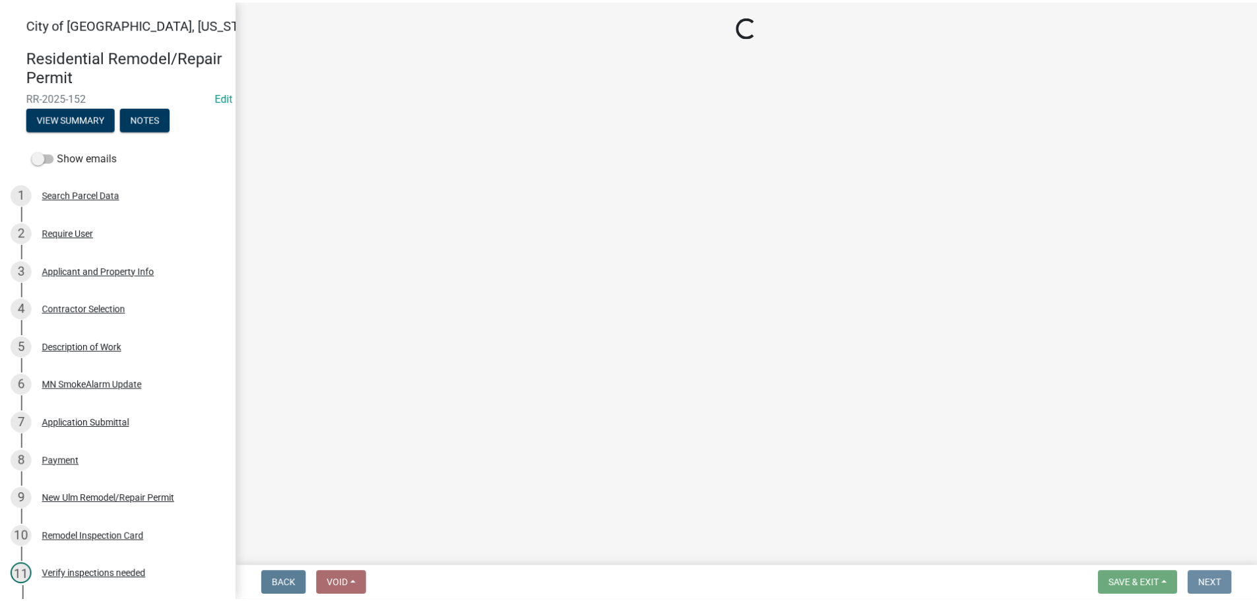
scroll to position [0, 0]
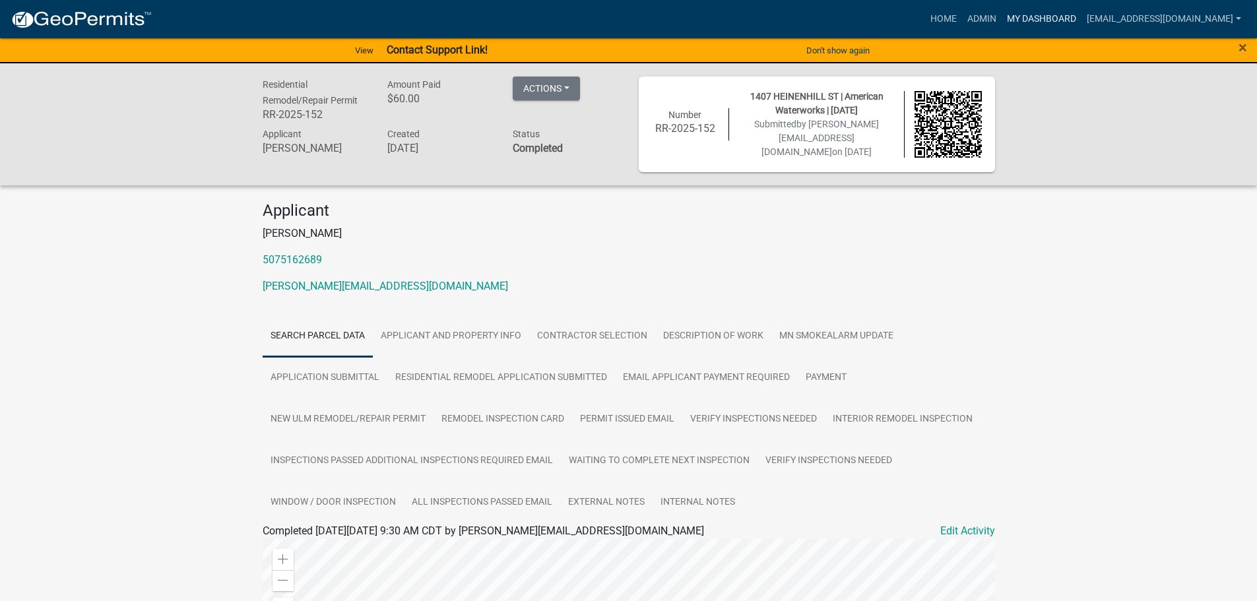
click at [1060, 18] on link "My Dashboard" at bounding box center [1041, 19] width 80 height 25
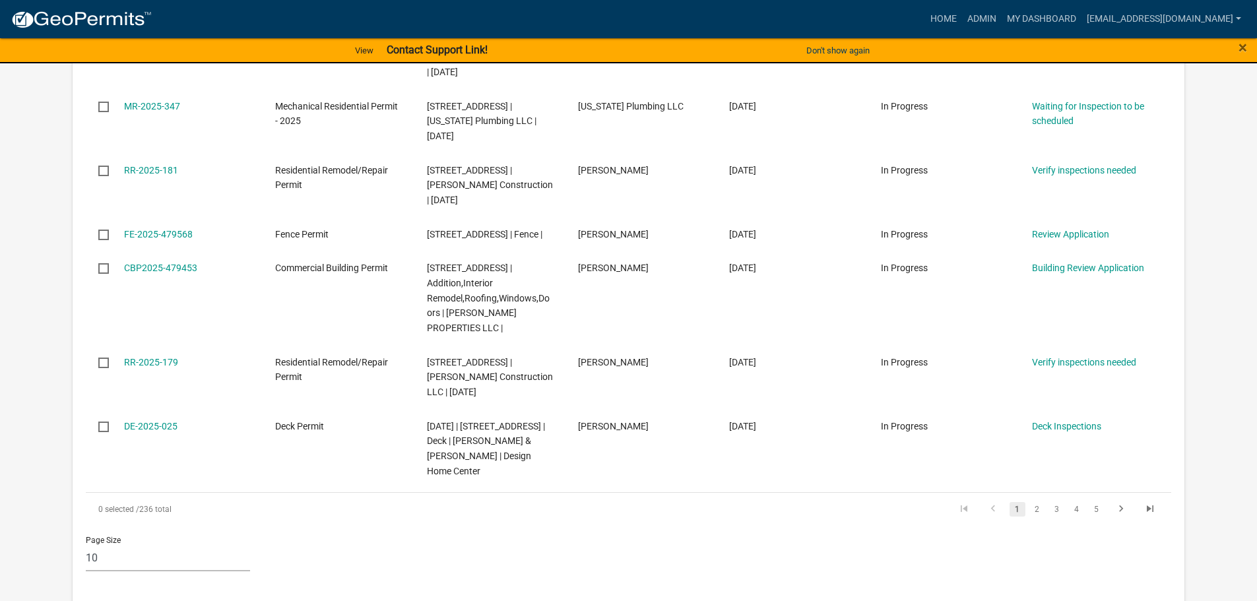
scroll to position [660, 0]
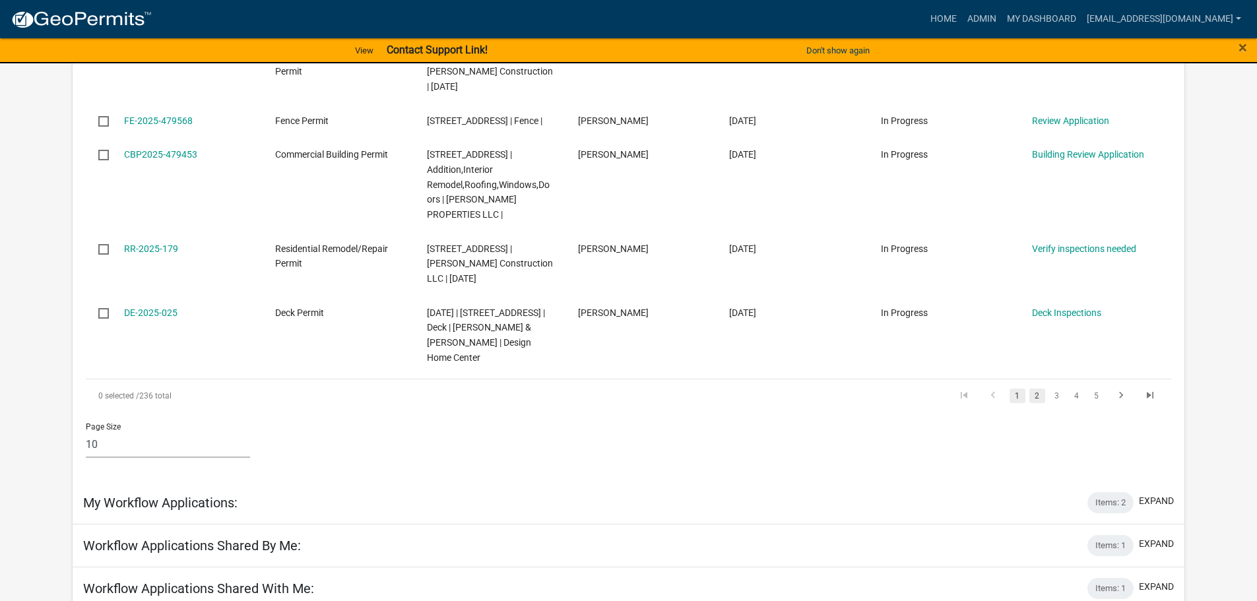
click at [1038, 396] on link "2" at bounding box center [1037, 396] width 16 height 15
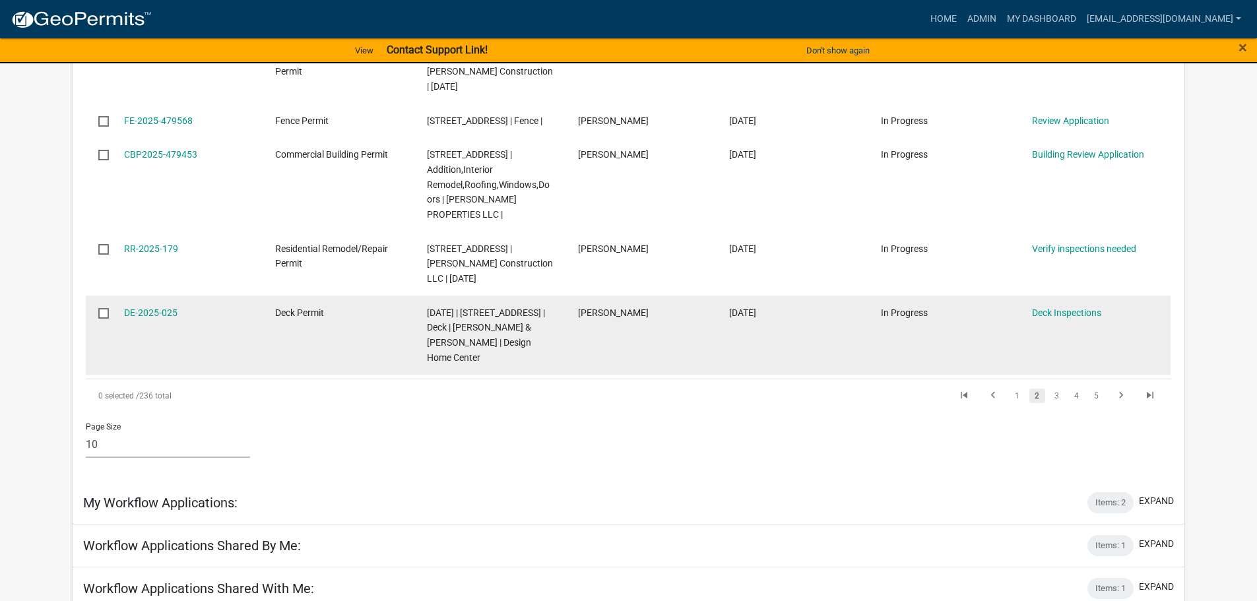
scroll to position [615, 0]
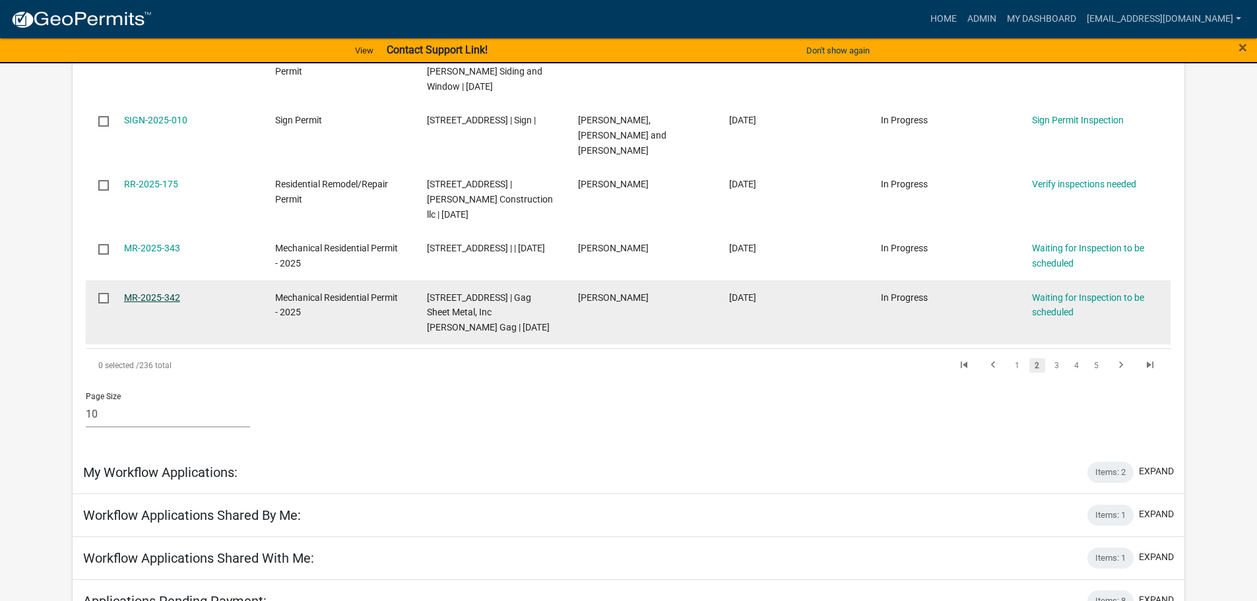
click at [168, 292] on link "MR-2025-342" at bounding box center [152, 297] width 56 height 11
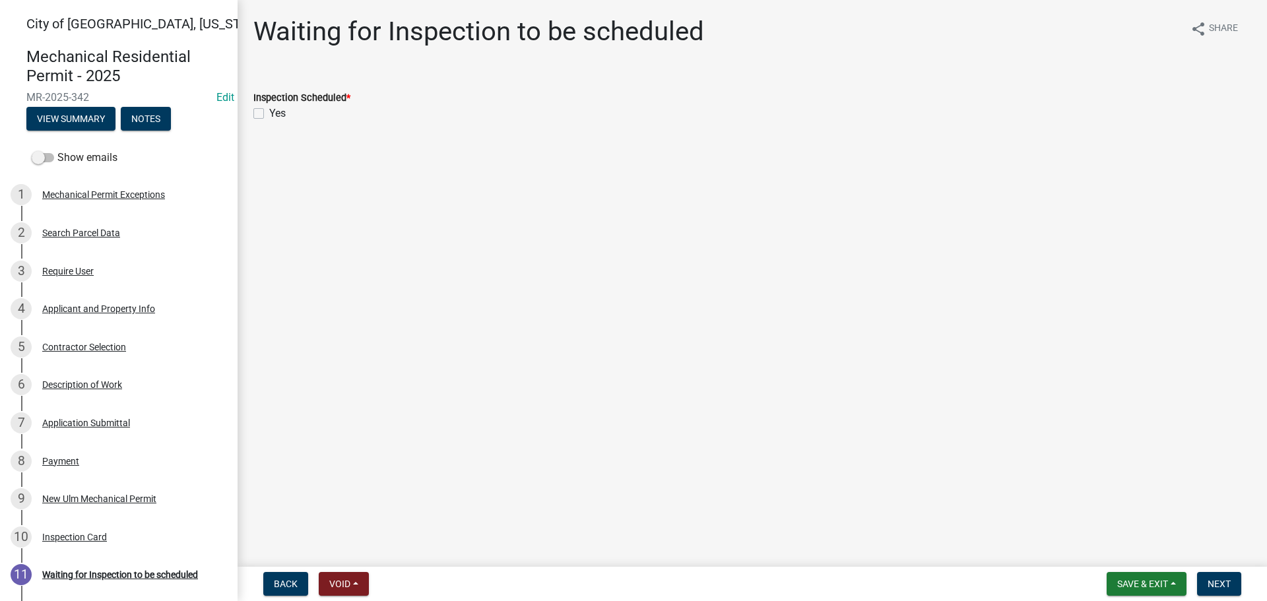
click at [269, 115] on label "Yes" at bounding box center [277, 114] width 16 height 16
click at [269, 114] on input "Yes" at bounding box center [273, 110] width 9 height 9
checkbox input "true"
click at [1218, 583] on span "Next" at bounding box center [1218, 584] width 23 height 11
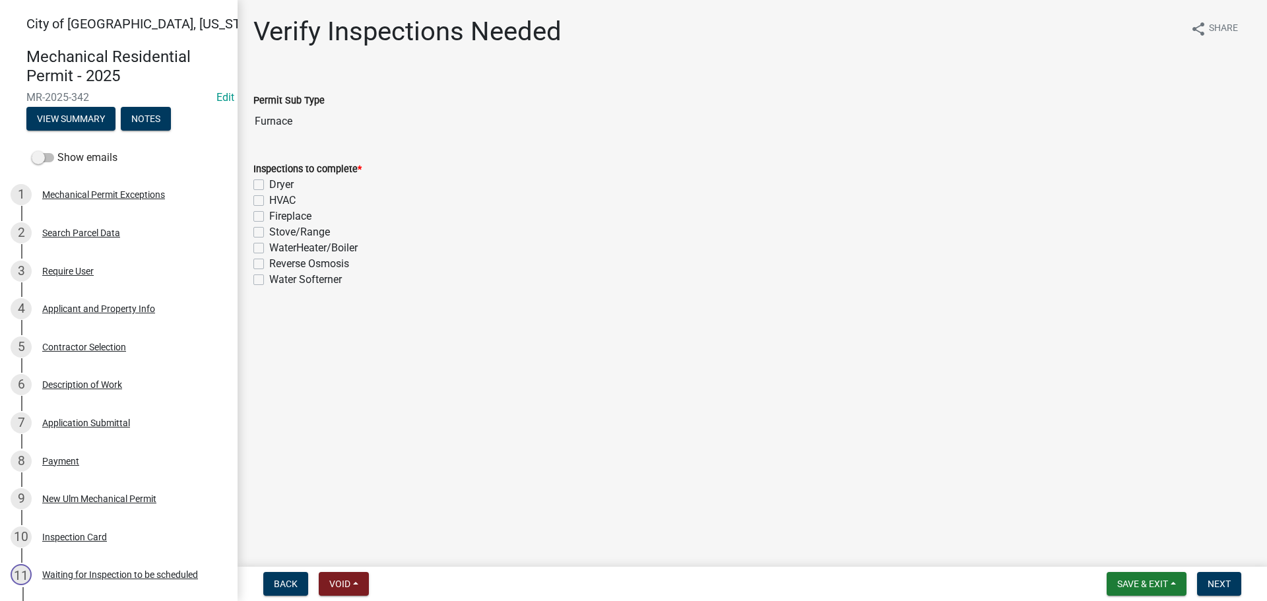
click at [269, 245] on label "WaterHeater/Boiler" at bounding box center [313, 248] width 88 height 16
click at [269, 245] on input "WaterHeater/Boiler" at bounding box center [273, 244] width 9 height 9
checkbox input "true"
checkbox input "false"
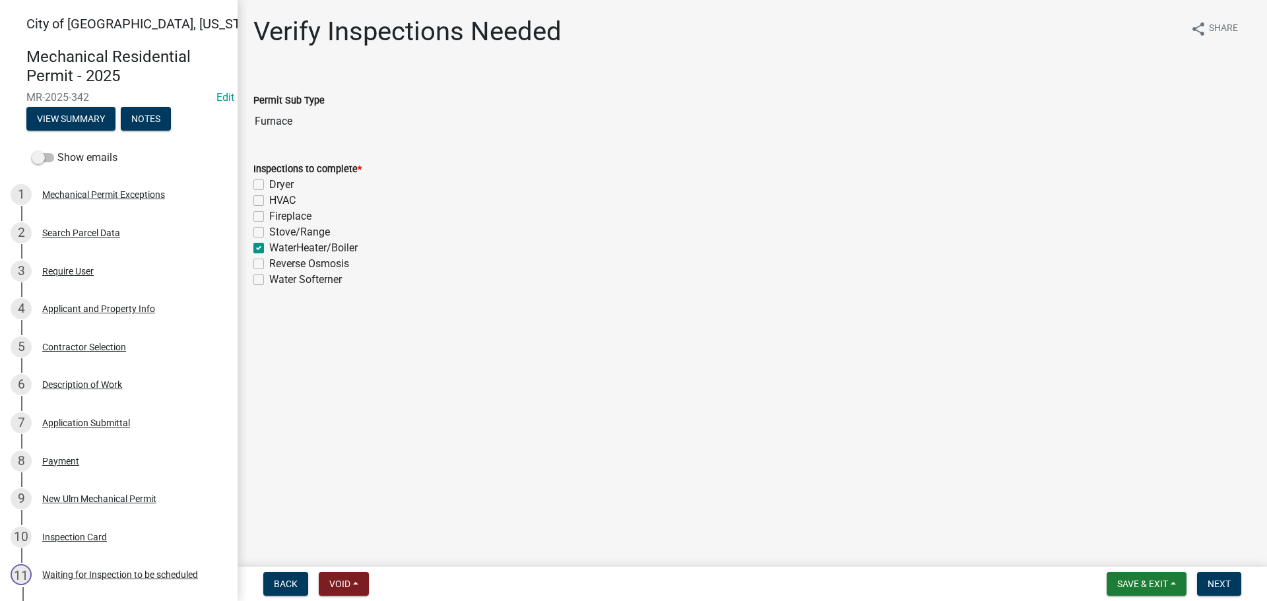
checkbox input "false"
checkbox input "true"
checkbox input "false"
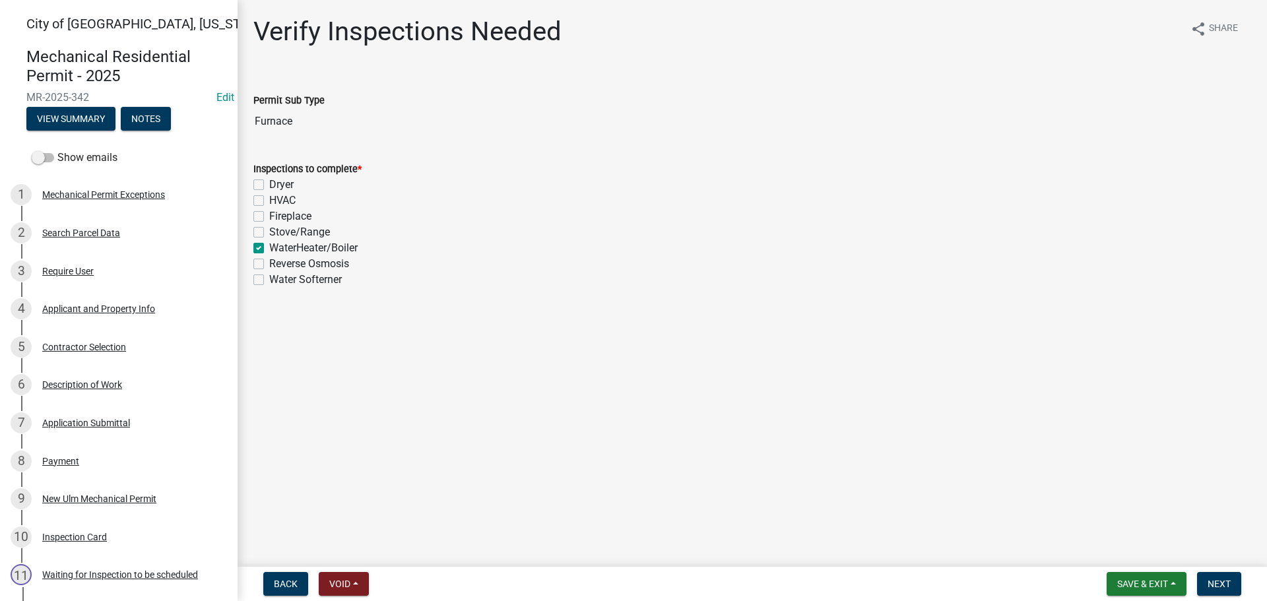
click at [269, 198] on label "HVAC" at bounding box center [282, 201] width 26 height 16
click at [269, 198] on input "HVAC" at bounding box center [273, 197] width 9 height 9
checkbox input "true"
checkbox input "false"
checkbox input "true"
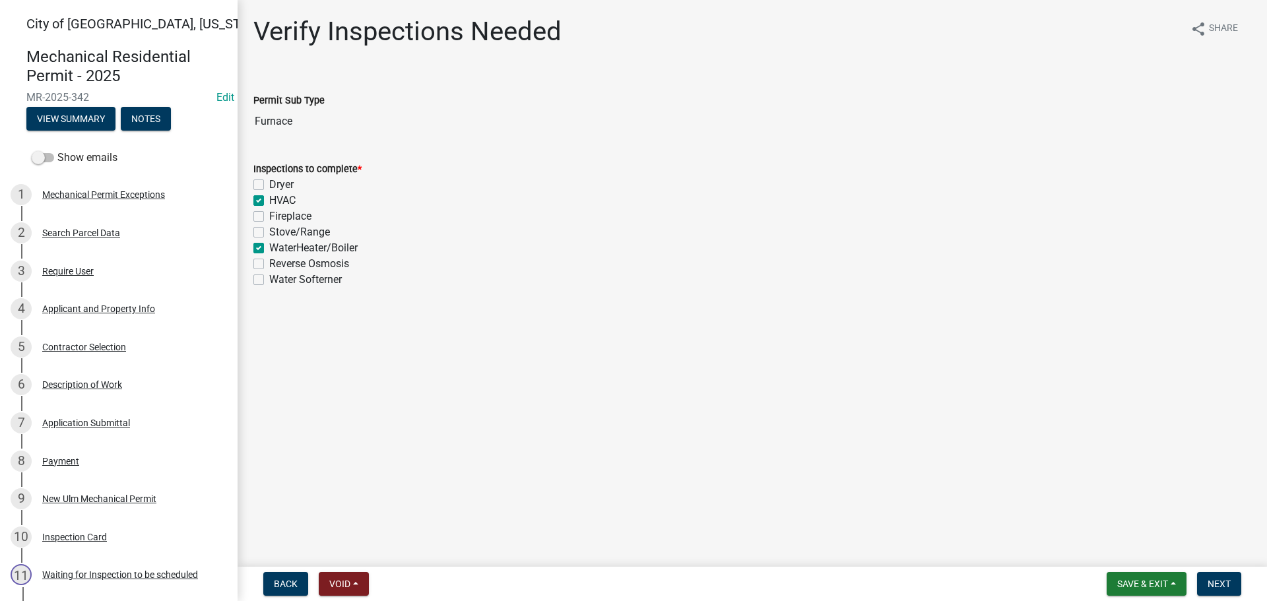
checkbox input "false"
checkbox input "true"
checkbox input "false"
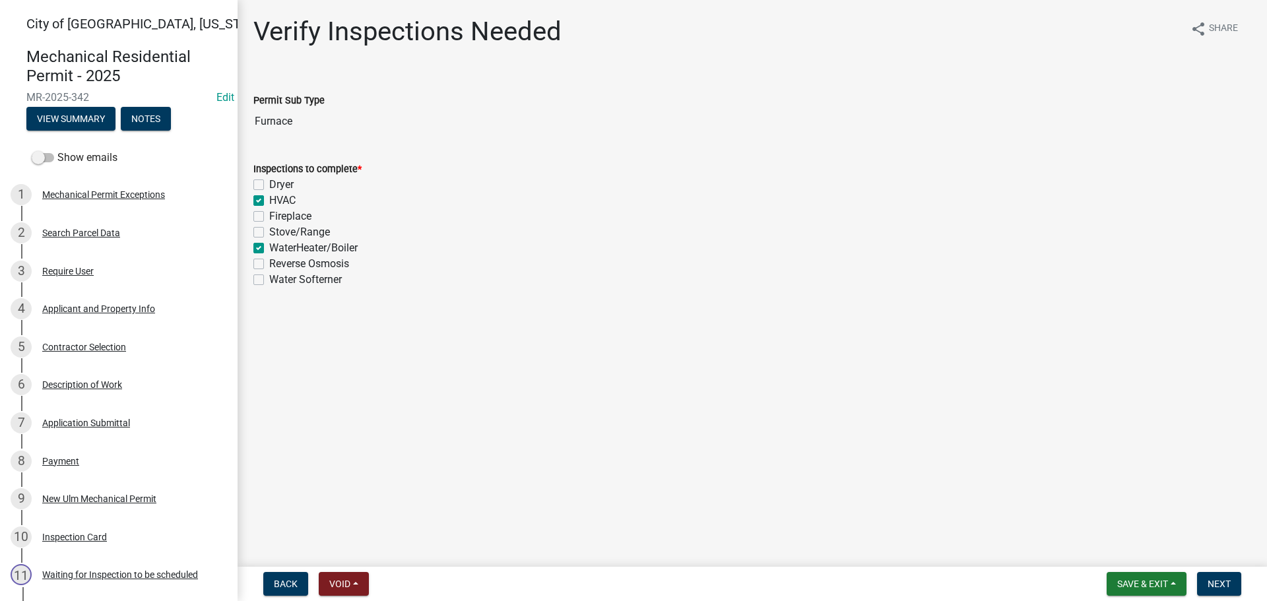
click at [269, 247] on label "WaterHeater/Boiler" at bounding box center [313, 248] width 88 height 16
click at [269, 247] on input "WaterHeater/Boiler" at bounding box center [273, 244] width 9 height 9
checkbox input "false"
checkbox input "true"
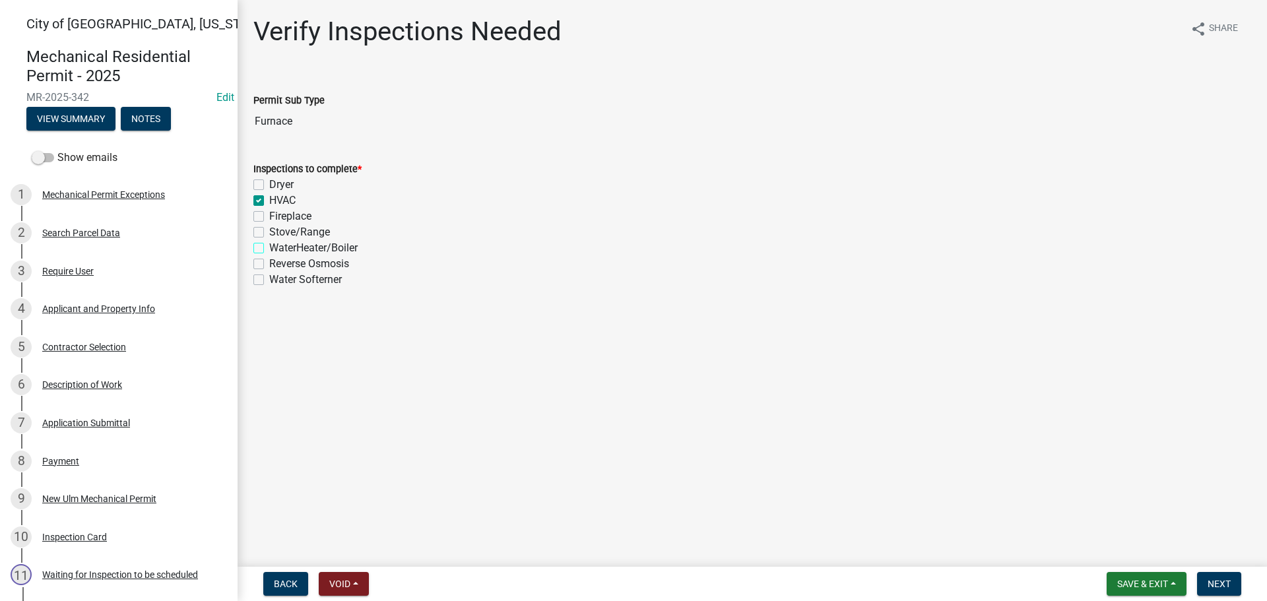
checkbox input "false"
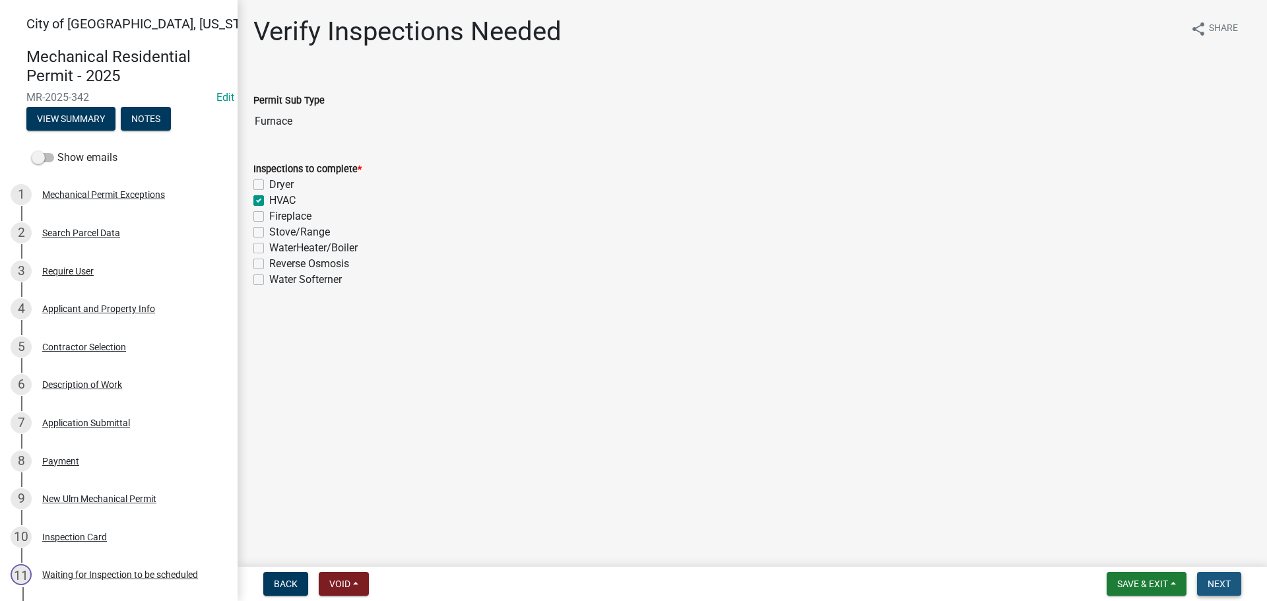
click at [1227, 575] on button "Next" at bounding box center [1219, 584] width 44 height 24
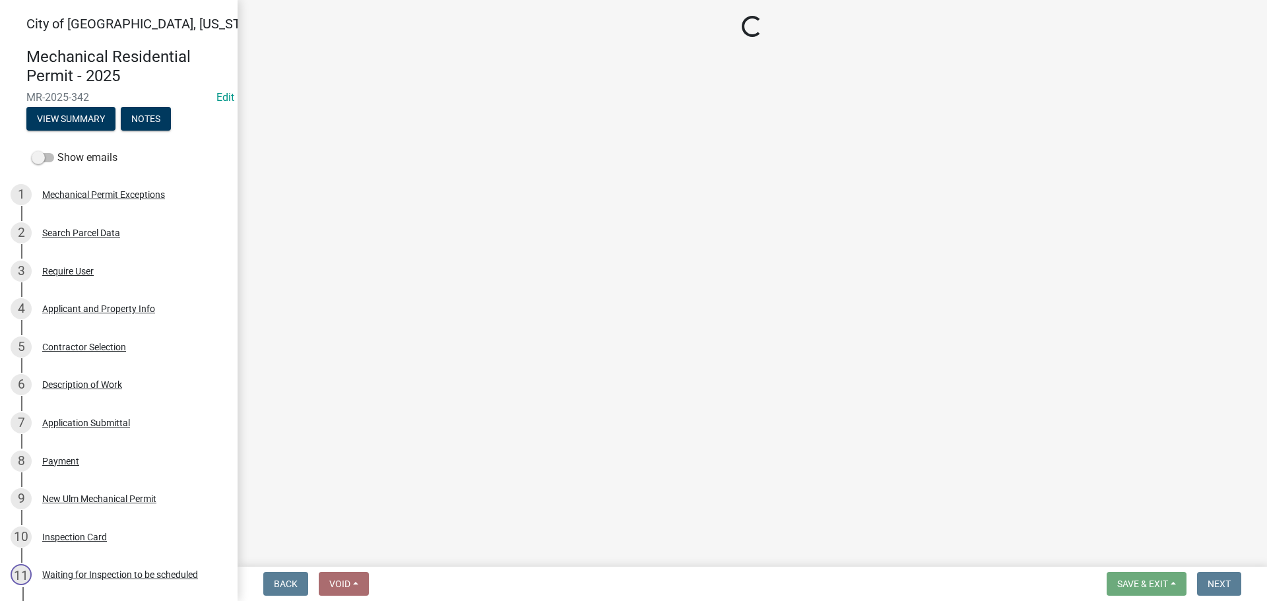
select select "805d55ac-e238-4e04-8f8e-acc067f36c3e"
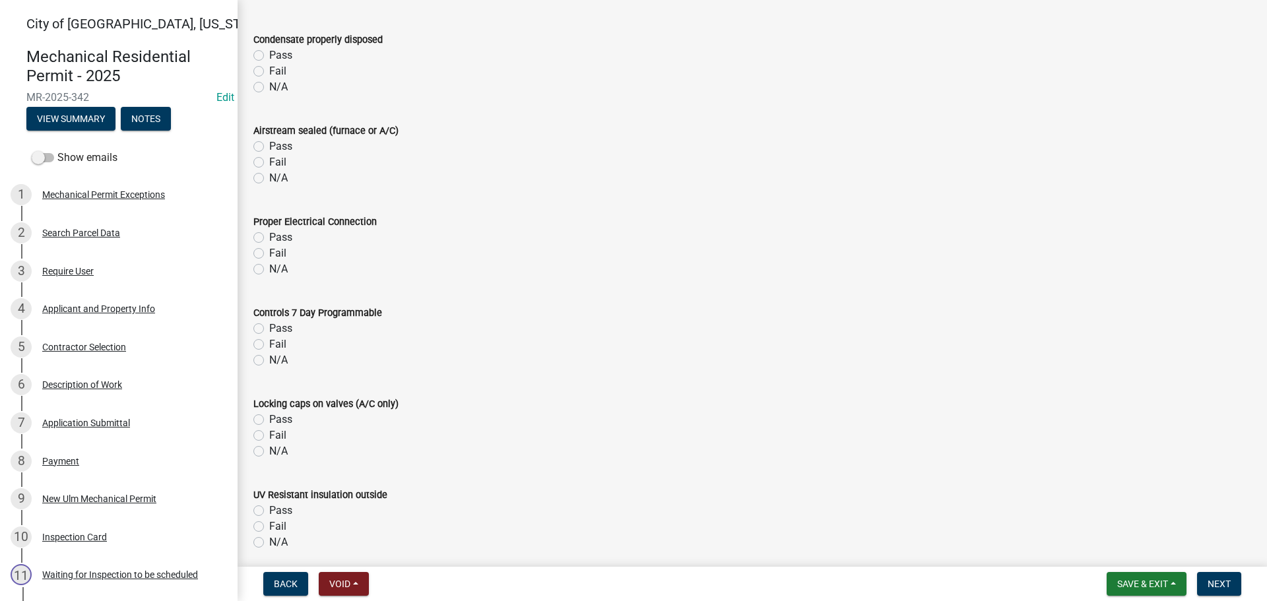
scroll to position [1385, 0]
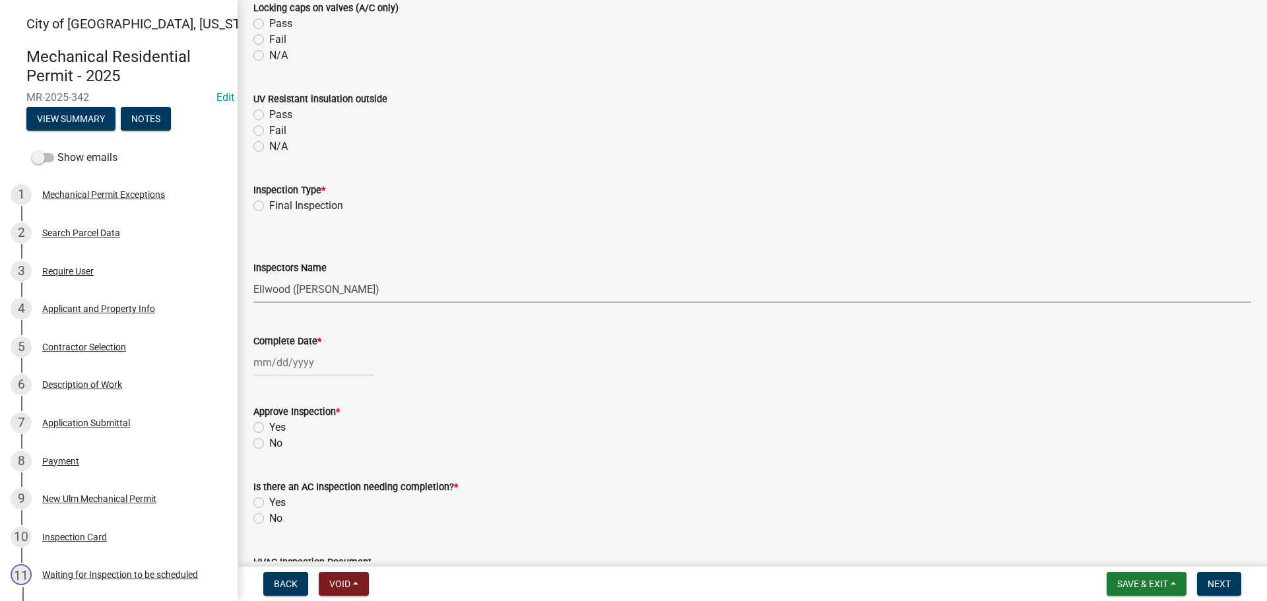
click at [270, 282] on select "Select Item... [PERSON_NAME] ([PERSON_NAME] - City of [GEOGRAPHIC_DATA]) [GEOGR…" at bounding box center [751, 289] width 997 height 27
click at [269, 205] on label "Final Inspection" at bounding box center [306, 206] width 74 height 16
click at [269, 205] on input "Final Inspection" at bounding box center [273, 202] width 9 height 9
radio input "true"
click at [280, 280] on select "Select Item... [PERSON_NAME] ([PERSON_NAME] - City of [GEOGRAPHIC_DATA]) [GEOGR…" at bounding box center [751, 289] width 997 height 27
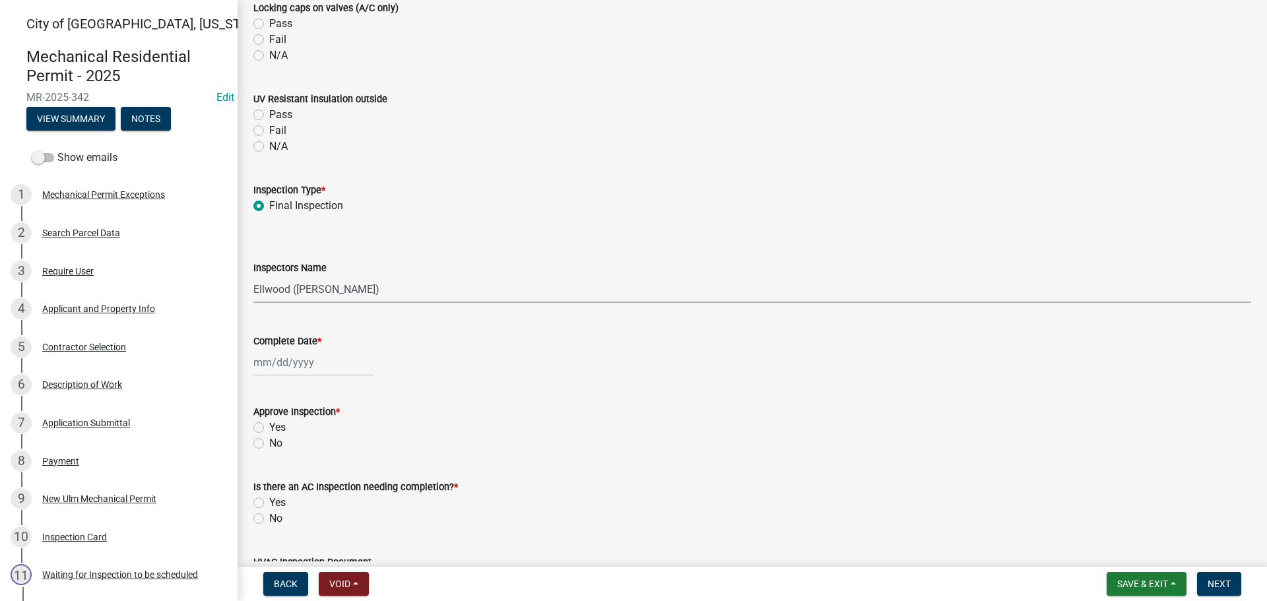
select select "cd72df13-1819-4c17-818e-bd68a66556fb"
click at [253, 276] on select "Select Item... [PERSON_NAME] ([PERSON_NAME] - City of [GEOGRAPHIC_DATA]) [GEOGR…" at bounding box center [751, 289] width 997 height 27
select select "9"
select select "2025"
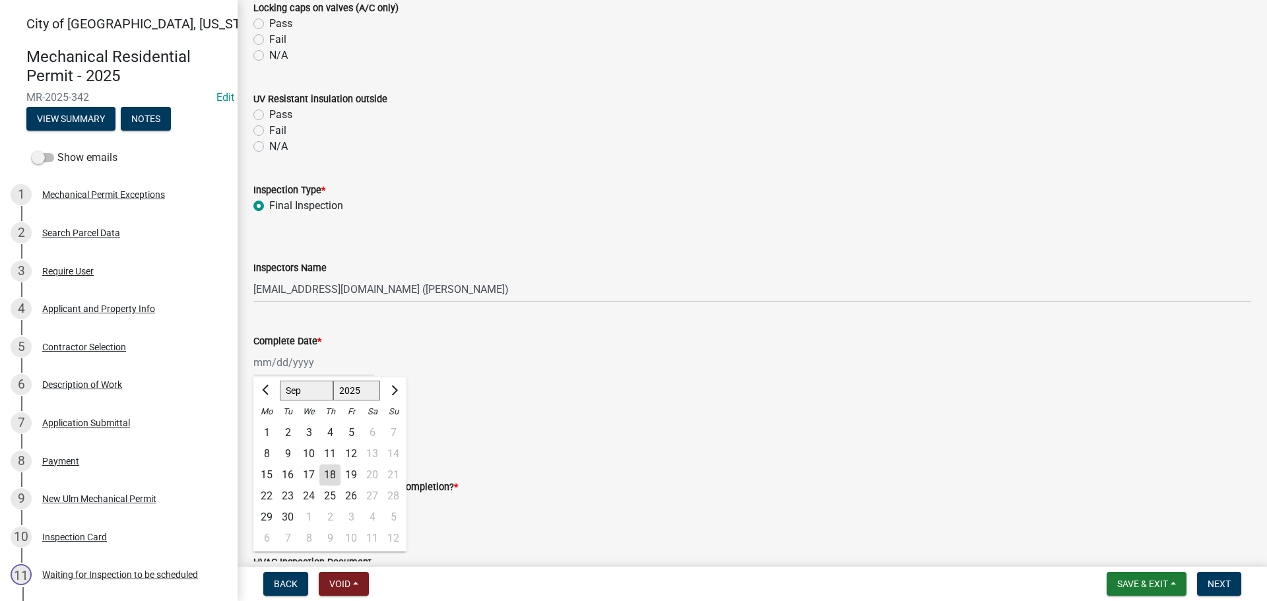
click at [267, 364] on div "[PERSON_NAME] Feb Mar Apr [PERSON_NAME][DATE] Oct Nov [DATE] 1526 1527 1528 152…" at bounding box center [313, 362] width 121 height 27
click at [325, 476] on div "18" at bounding box center [329, 474] width 21 height 21
type input "[DATE]"
click at [269, 426] on label "Yes" at bounding box center [277, 428] width 16 height 16
click at [269, 426] on input "Yes" at bounding box center [273, 424] width 9 height 9
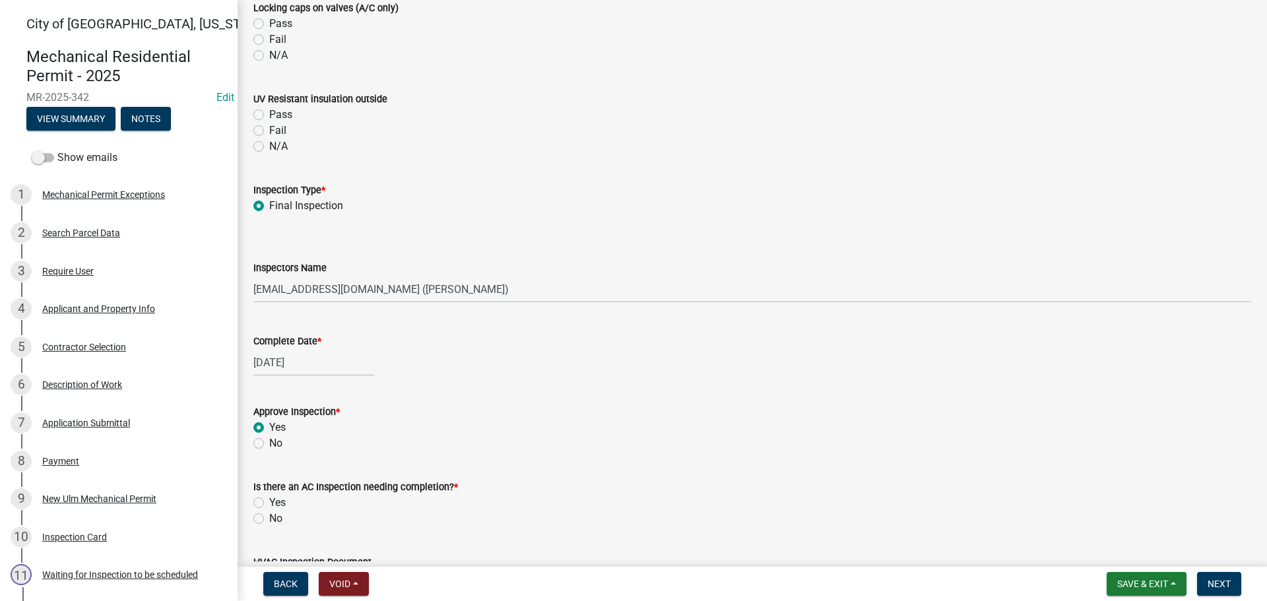
radio input "true"
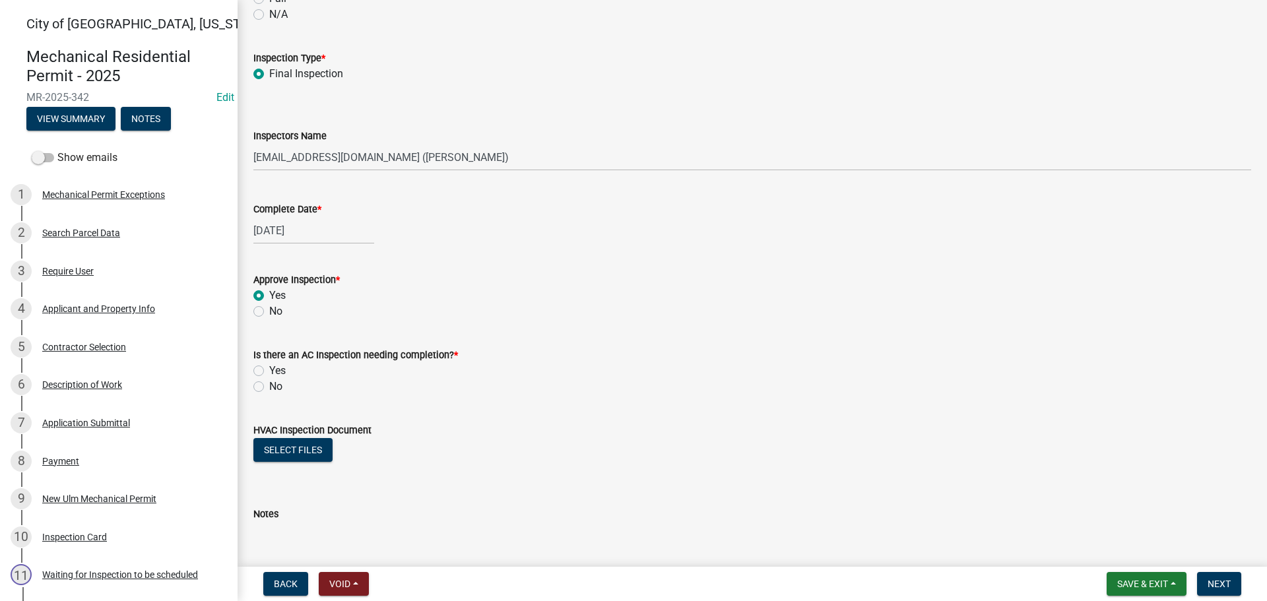
click at [269, 385] on label "No" at bounding box center [275, 387] width 13 height 16
click at [269, 385] on input "No" at bounding box center [273, 383] width 9 height 9
radio input "true"
click at [1219, 583] on span "Next" at bounding box center [1218, 584] width 23 height 11
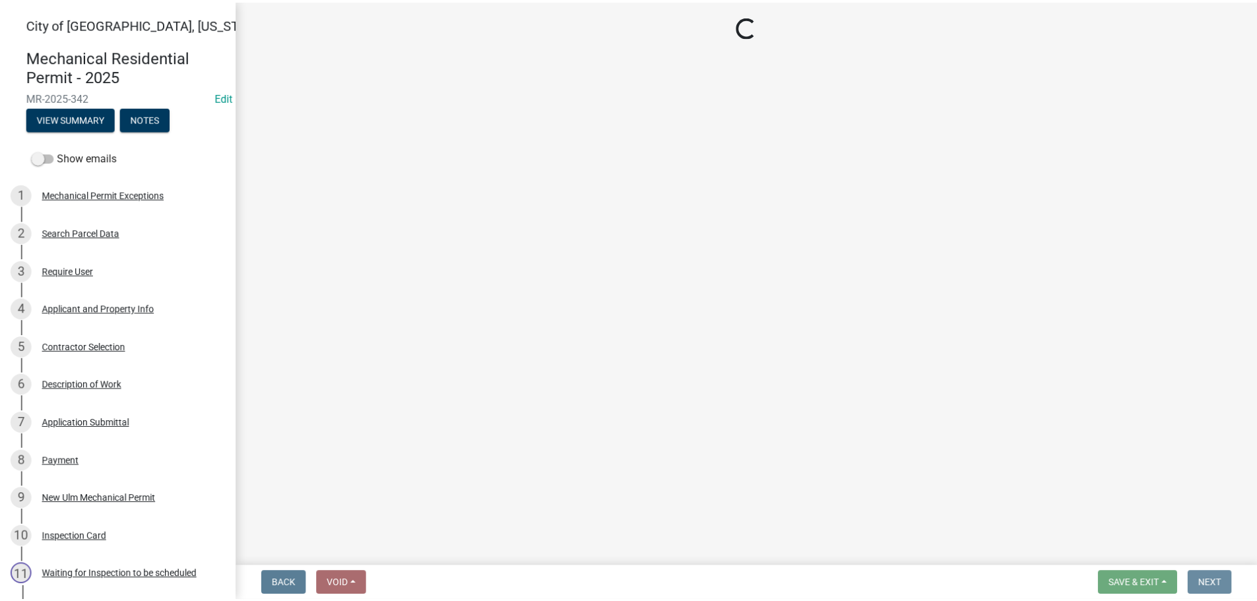
scroll to position [0, 0]
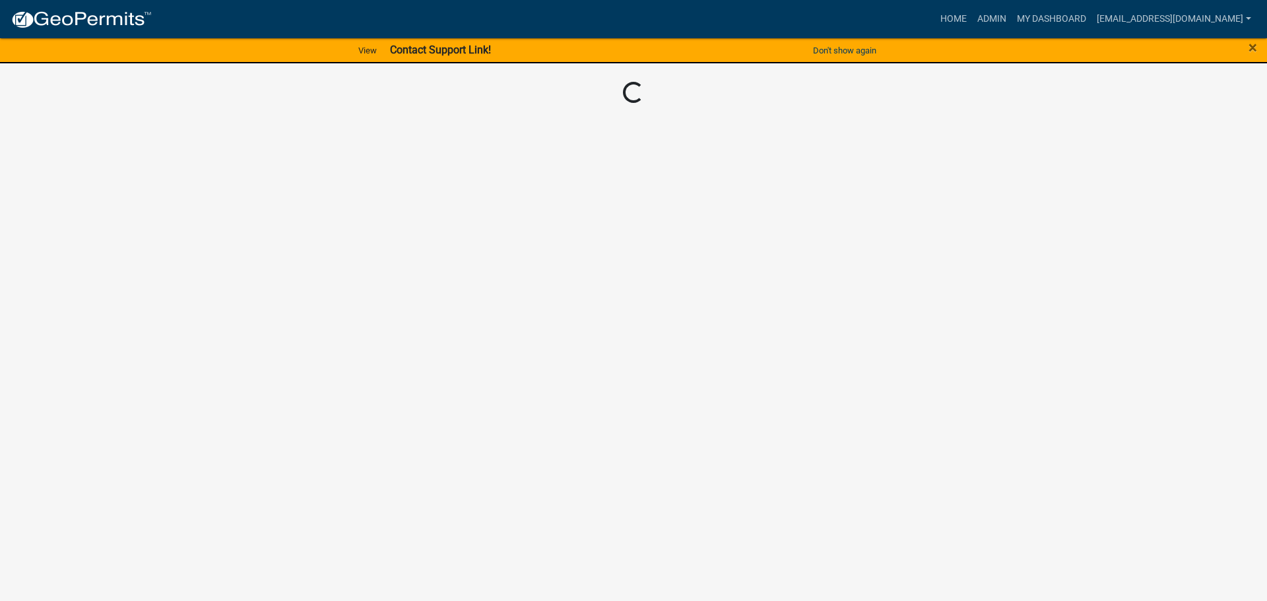
click at [232, 205] on body "Internet Explorer does NOT work with GeoPermits. Get a new browser for more sec…" at bounding box center [633, 300] width 1267 height 601
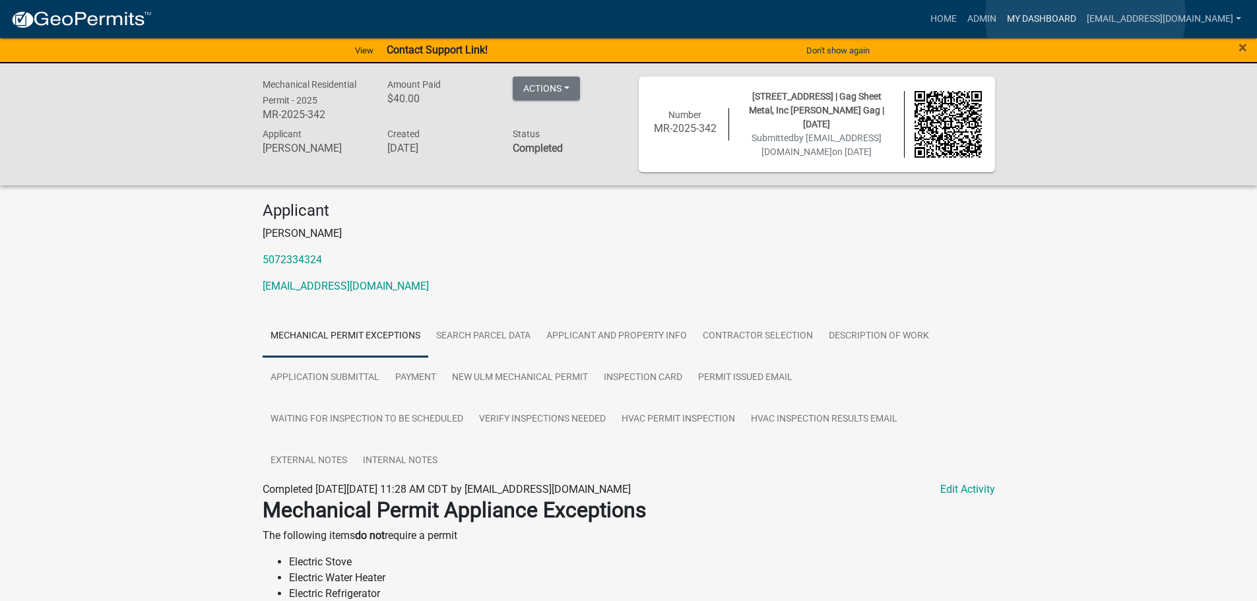
click at [1081, 16] on link "My Dashboard" at bounding box center [1041, 19] width 80 height 25
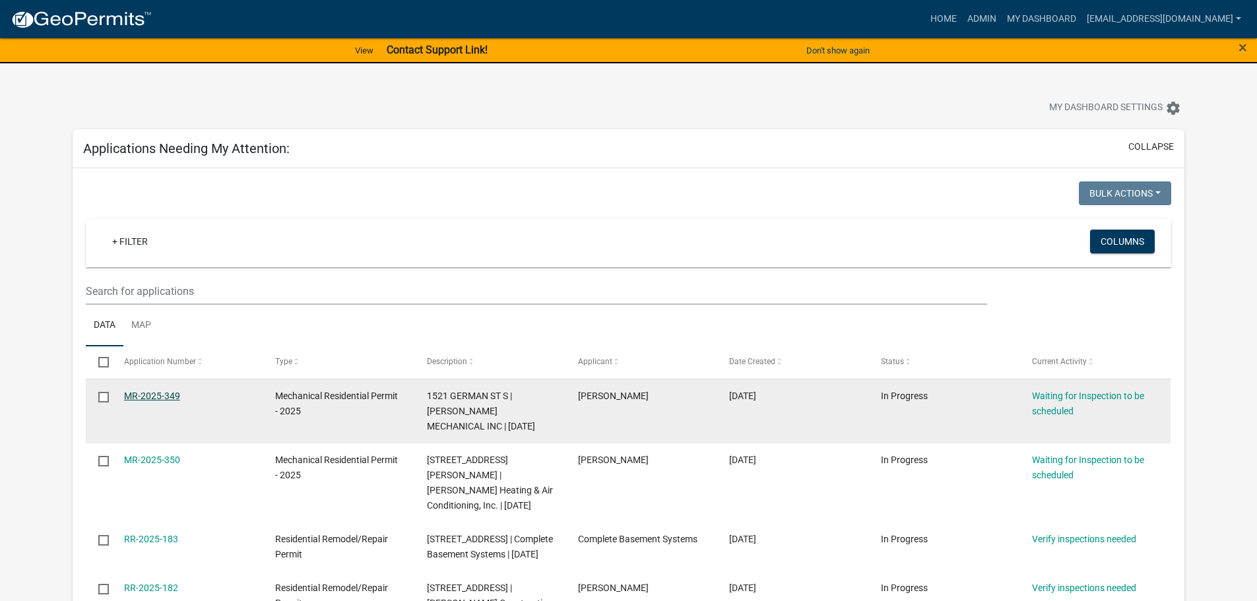
click at [165, 399] on link "MR-2025-349" at bounding box center [152, 396] width 56 height 11
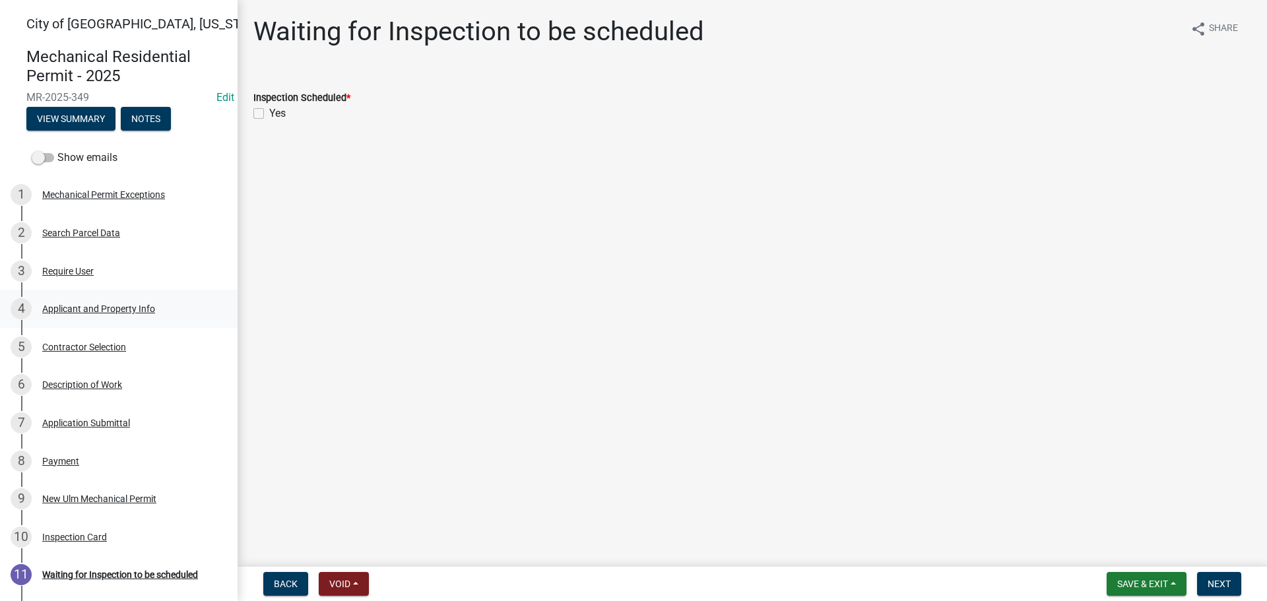
click at [97, 310] on div "Applicant and Property Info" at bounding box center [98, 308] width 113 height 9
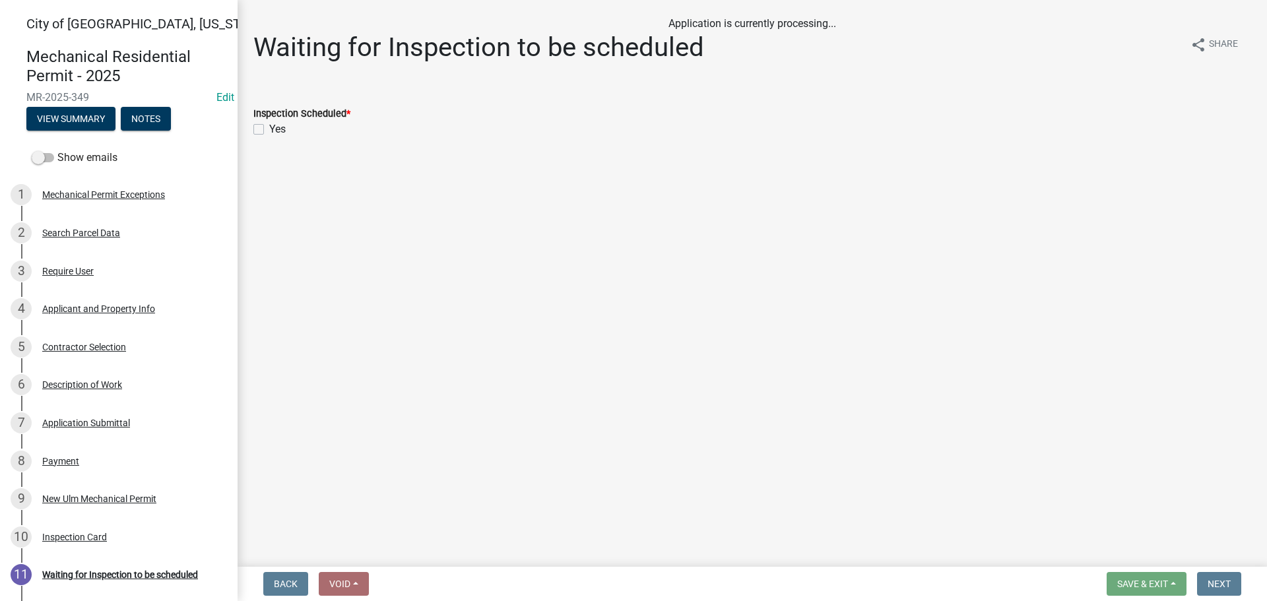
click at [269, 126] on label "Yes" at bounding box center [277, 129] width 16 height 16
click at [269, 126] on input "Yes" at bounding box center [273, 125] width 9 height 9
checkbox input "true"
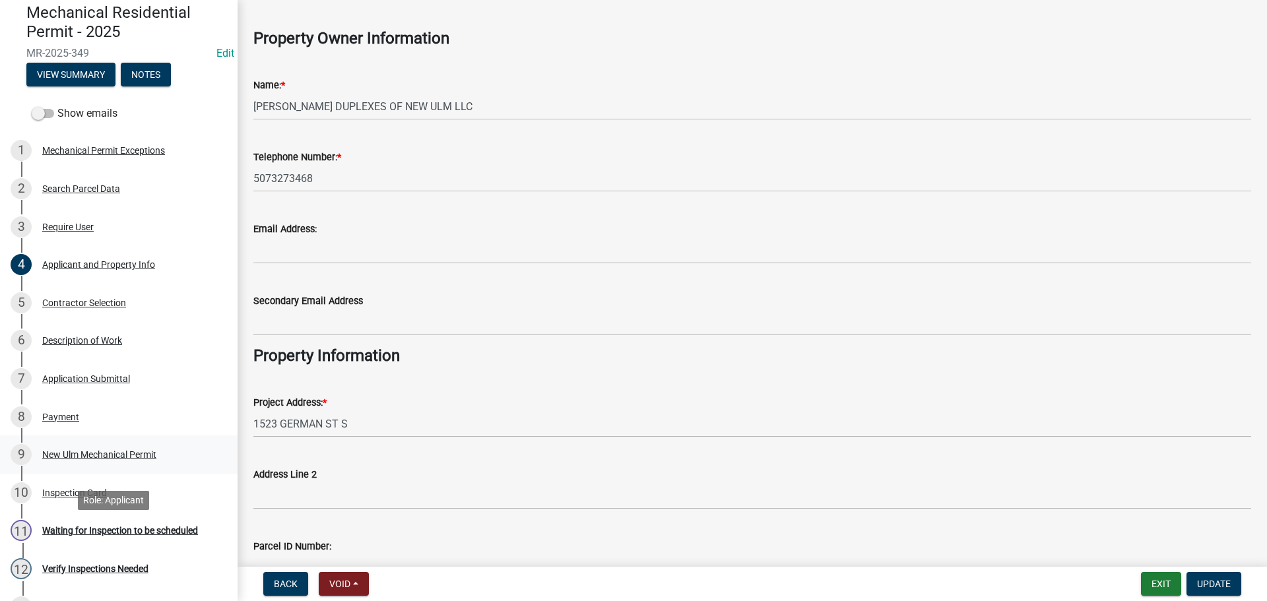
scroll to position [66, 0]
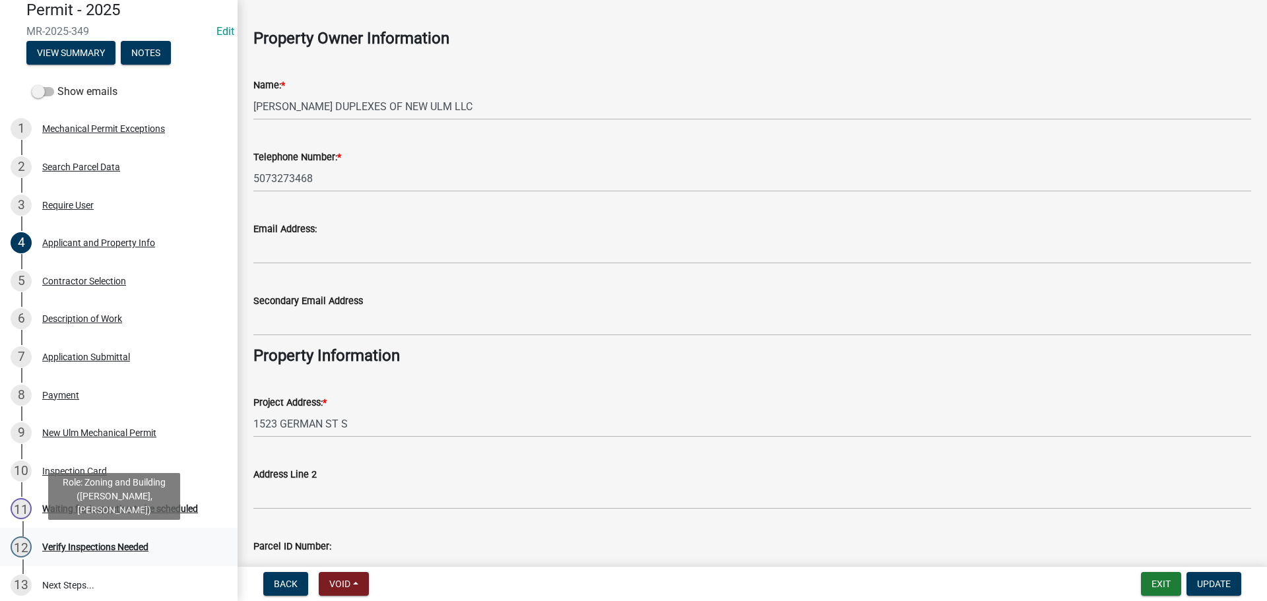
click at [103, 550] on div "Verify Inspections Needed" at bounding box center [95, 546] width 106 height 9
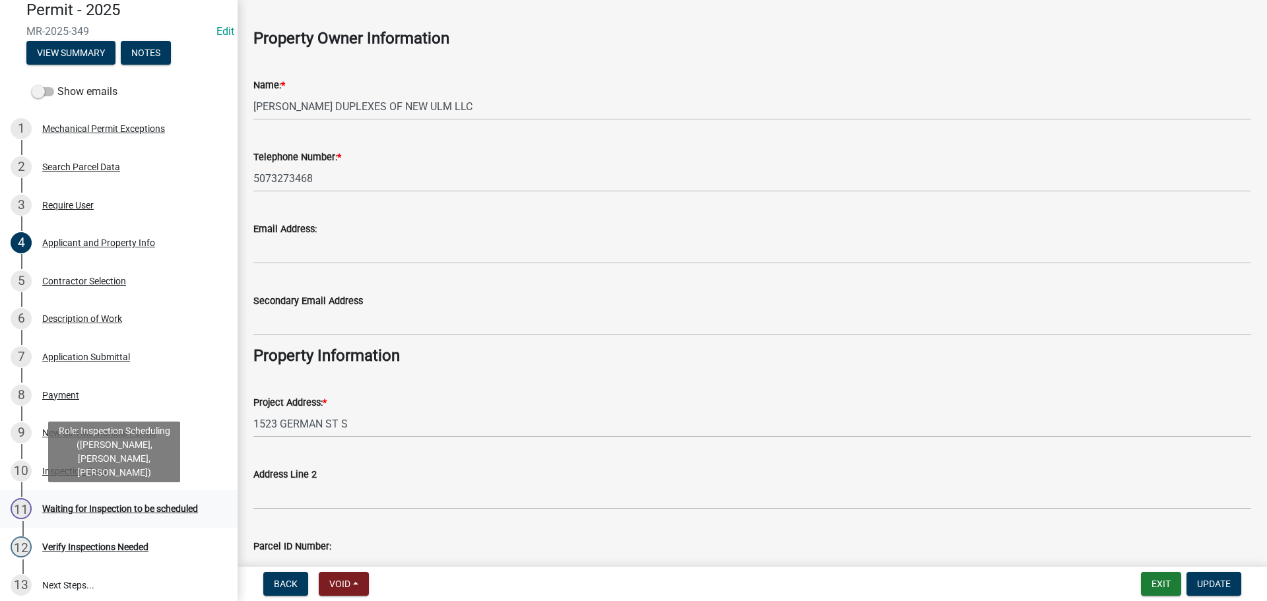
click at [181, 506] on div "Waiting for Inspection to be scheduled" at bounding box center [120, 508] width 156 height 9
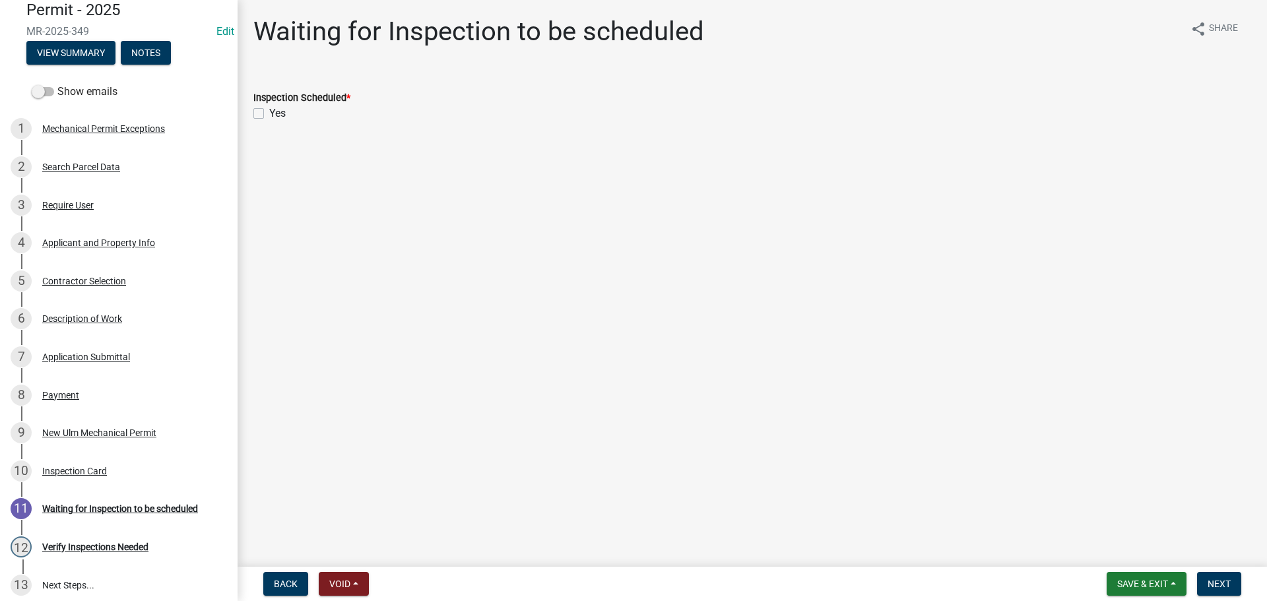
click at [269, 111] on label "Yes" at bounding box center [277, 114] width 16 height 16
click at [269, 111] on input "Yes" at bounding box center [273, 110] width 9 height 9
checkbox input "true"
click at [1205, 583] on button "Next" at bounding box center [1219, 584] width 44 height 24
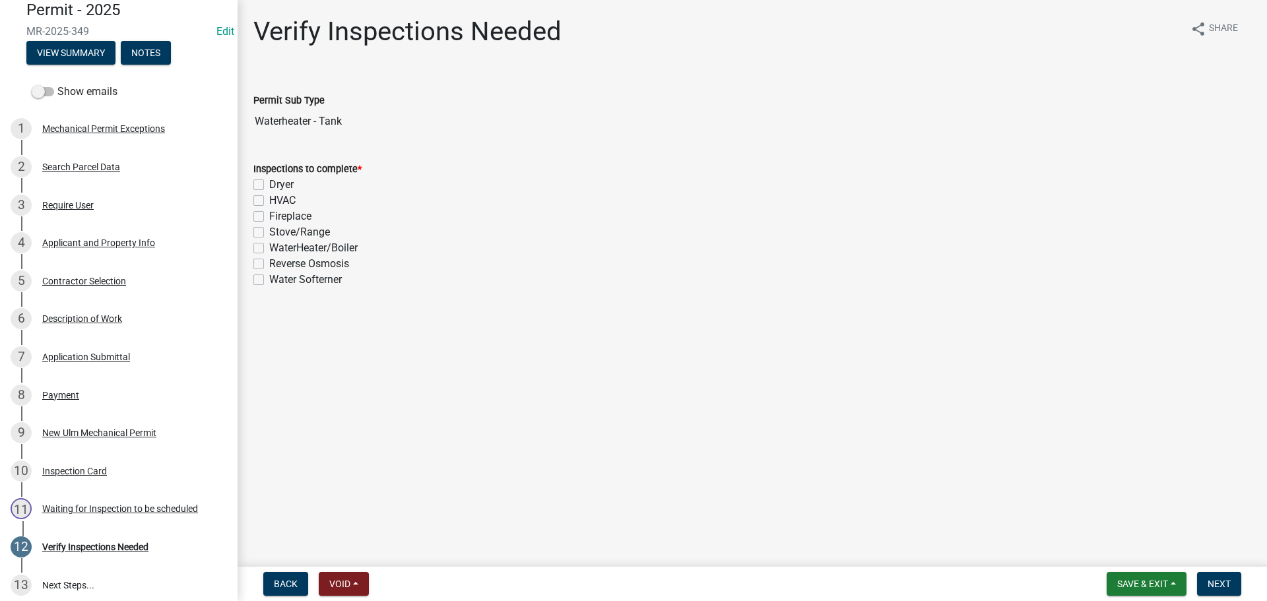
click at [265, 249] on div "WaterHeater/Boiler" at bounding box center [751, 248] width 997 height 16
click at [266, 249] on div "WaterHeater/Boiler" at bounding box center [751, 248] width 997 height 16
drag, startPoint x: 262, startPoint y: 249, endPoint x: 279, endPoint y: 253, distance: 17.8
click at [269, 248] on label "WaterHeater/Boiler" at bounding box center [313, 248] width 88 height 16
click at [269, 248] on input "WaterHeater/Boiler" at bounding box center [273, 244] width 9 height 9
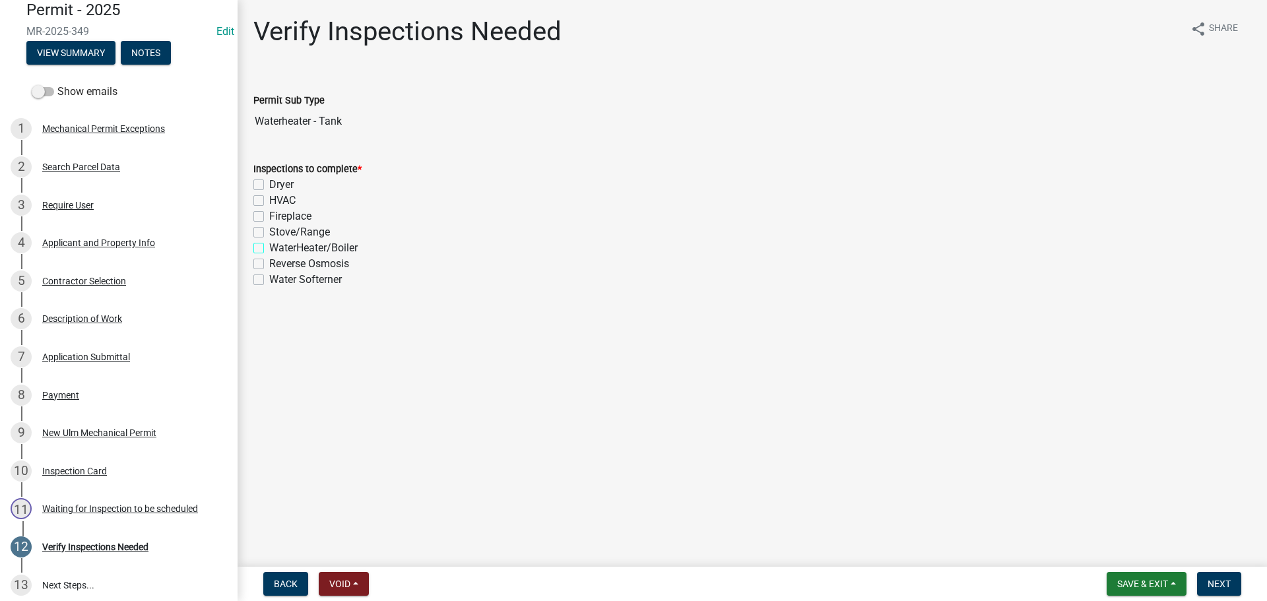
checkbox input "true"
checkbox input "false"
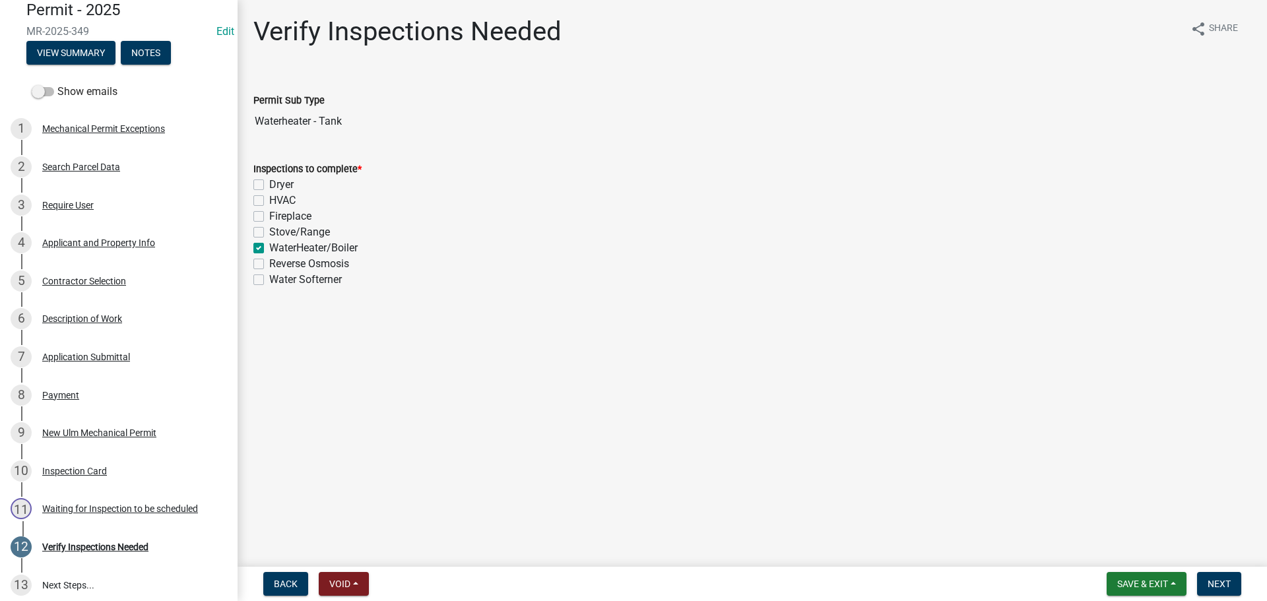
checkbox input "true"
checkbox input "false"
click at [1223, 582] on span "Next" at bounding box center [1218, 584] width 23 height 11
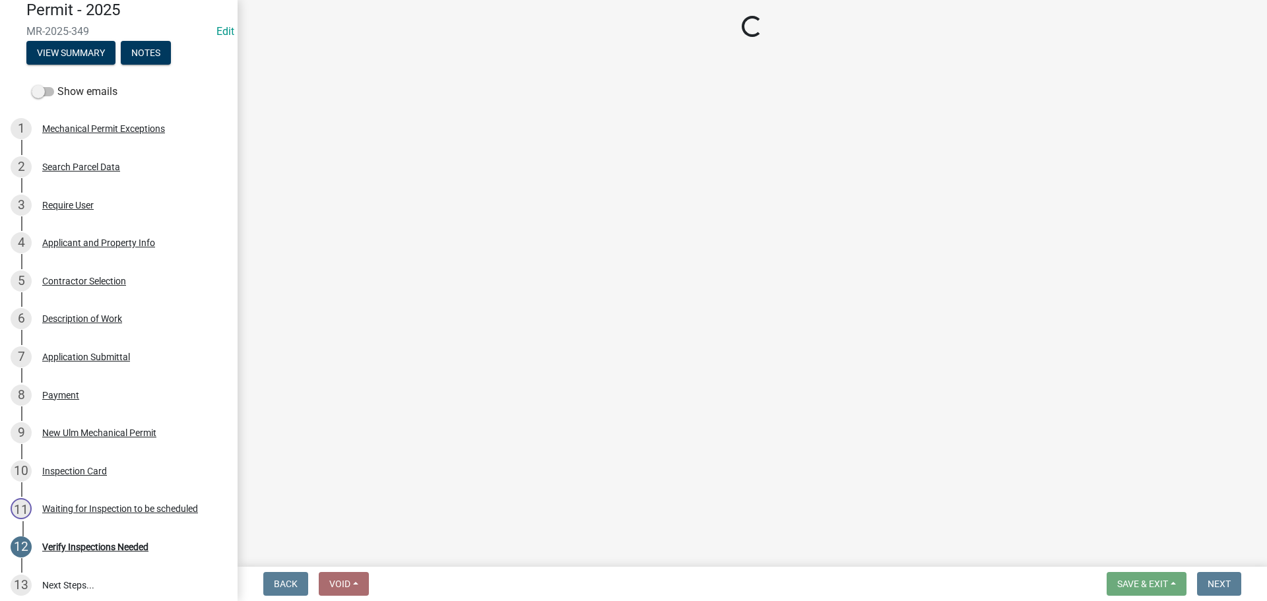
select select "805d55ac-e238-4e04-8f8e-acc067f36c3e"
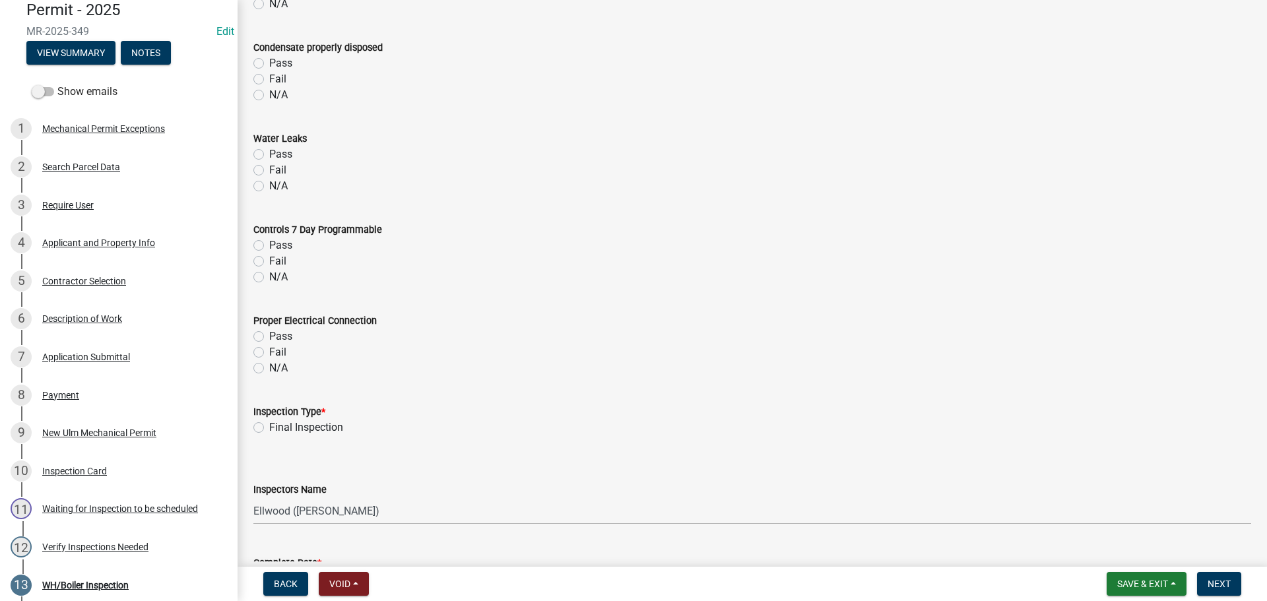
scroll to position [1187, 0]
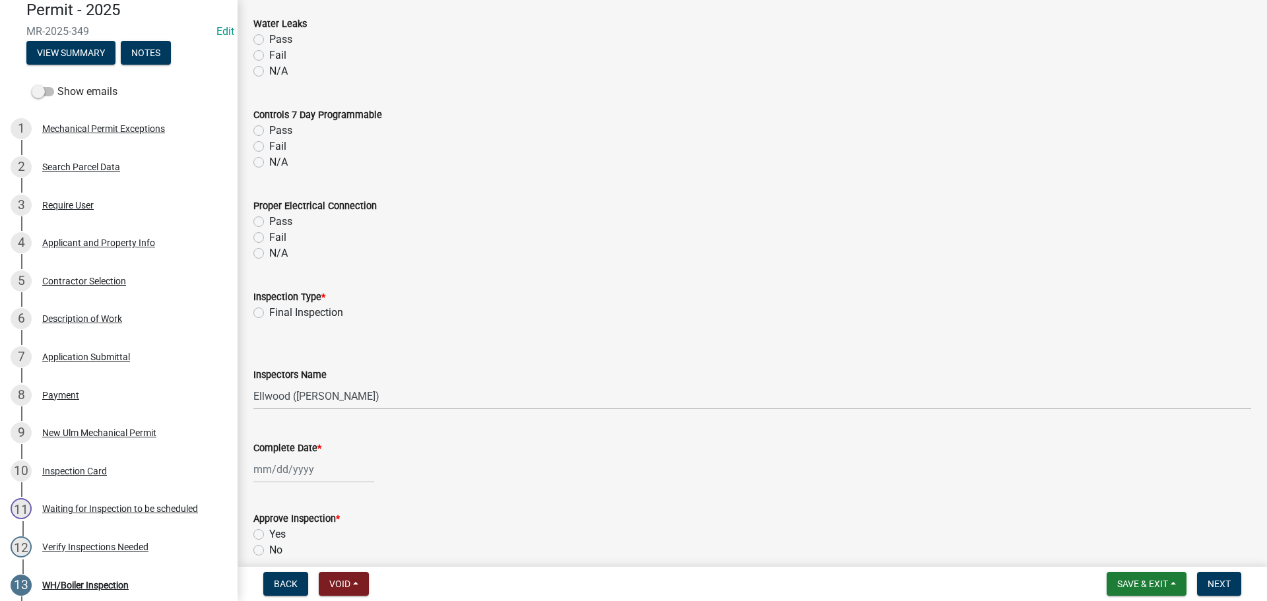
click at [251, 310] on div "Inspection Type * Final Inspection" at bounding box center [751, 296] width 1017 height 47
click at [269, 312] on label "Final Inspection" at bounding box center [306, 313] width 74 height 16
click at [269, 312] on input "Final Inspection" at bounding box center [273, 309] width 9 height 9
radio input "true"
click at [278, 395] on select "Select Item... [PERSON_NAME] ([PERSON_NAME] - City of [GEOGRAPHIC_DATA]) [GEOGR…" at bounding box center [751, 396] width 997 height 27
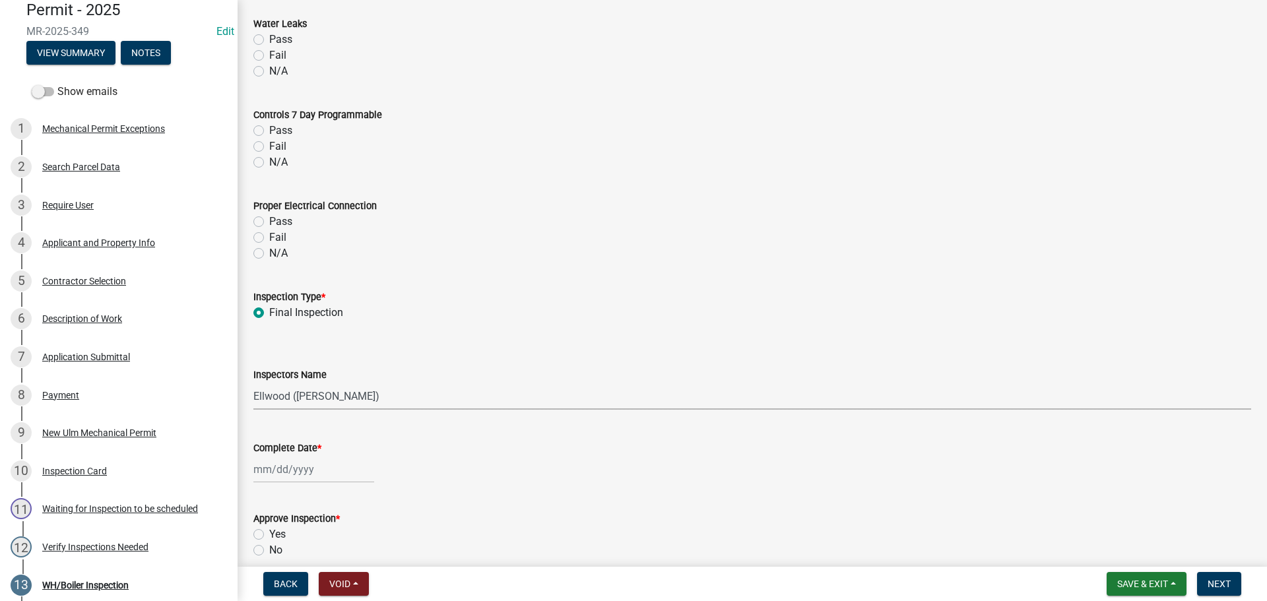
select select "cd72df13-1819-4c17-818e-bd68a66556fb"
click at [253, 383] on select "Select Item... [PERSON_NAME] ([PERSON_NAME] - City of [GEOGRAPHIC_DATA]) [GEOGR…" at bounding box center [751, 396] width 997 height 27
select select "9"
select select "2025"
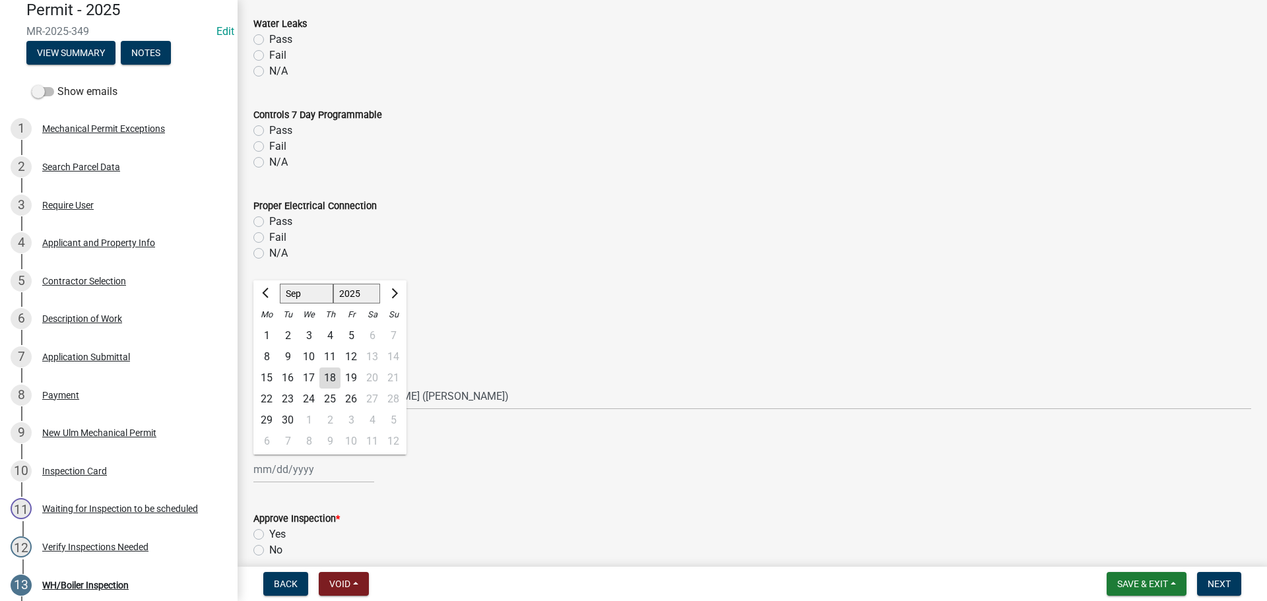
click at [269, 470] on div "[PERSON_NAME] Feb Mar Apr [PERSON_NAME][DATE] Oct Nov [DATE] 1526 1527 1528 152…" at bounding box center [313, 469] width 121 height 27
click at [324, 375] on div "18" at bounding box center [329, 377] width 21 height 21
type input "[DATE]"
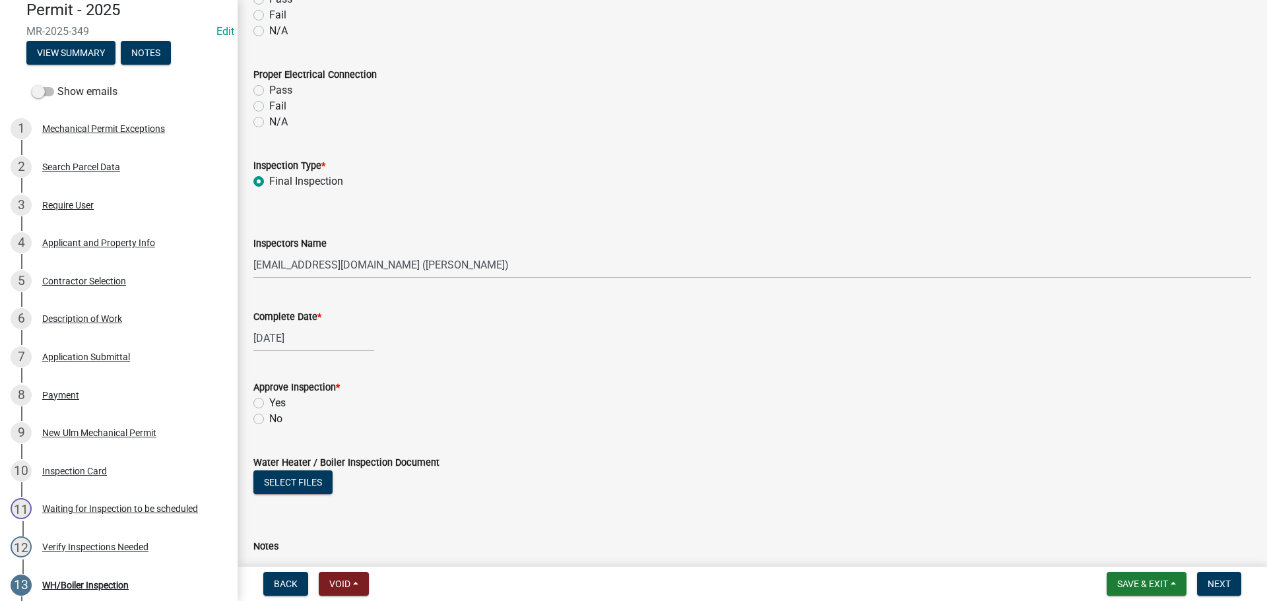
scroll to position [1319, 0]
click at [256, 396] on div "Yes" at bounding box center [751, 403] width 997 height 16
click at [269, 400] on label "Yes" at bounding box center [277, 403] width 16 height 16
click at [269, 400] on input "Yes" at bounding box center [273, 399] width 9 height 9
radio input "true"
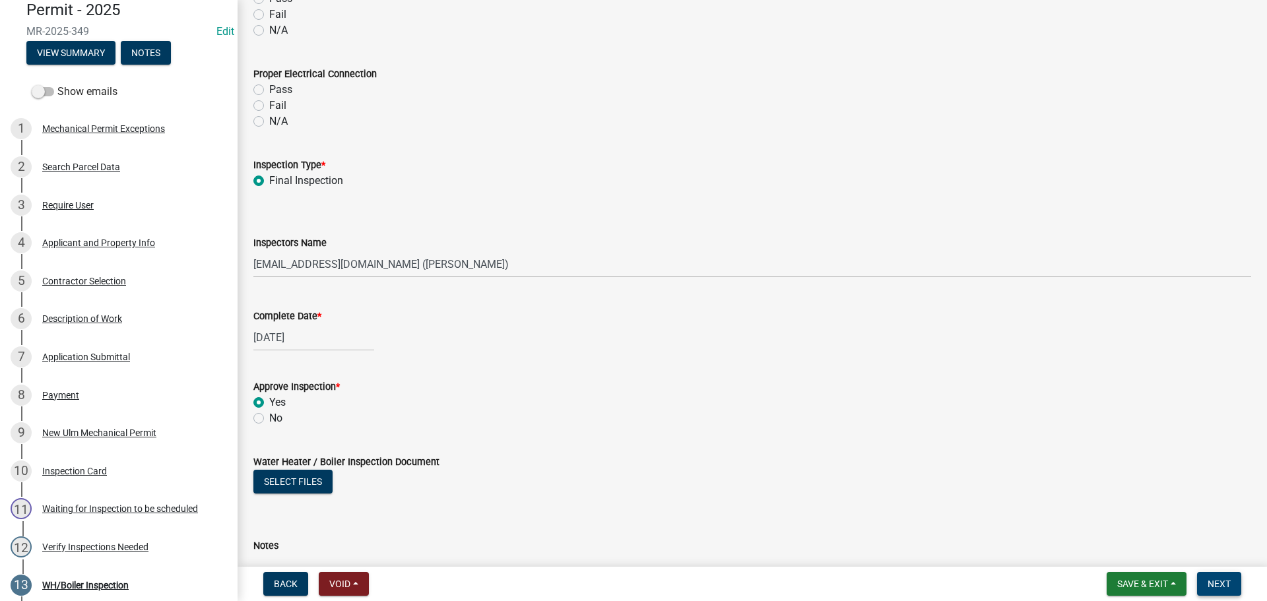
click at [1227, 576] on button "Next" at bounding box center [1219, 584] width 44 height 24
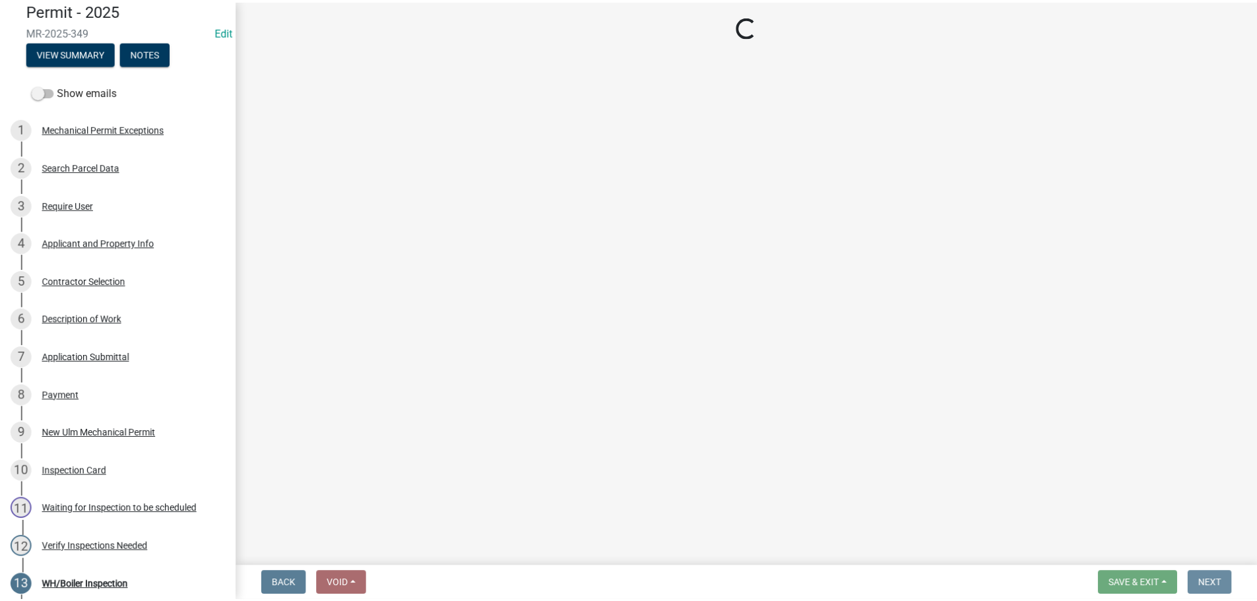
scroll to position [0, 0]
